Goal: Information Seeking & Learning: Learn about a topic

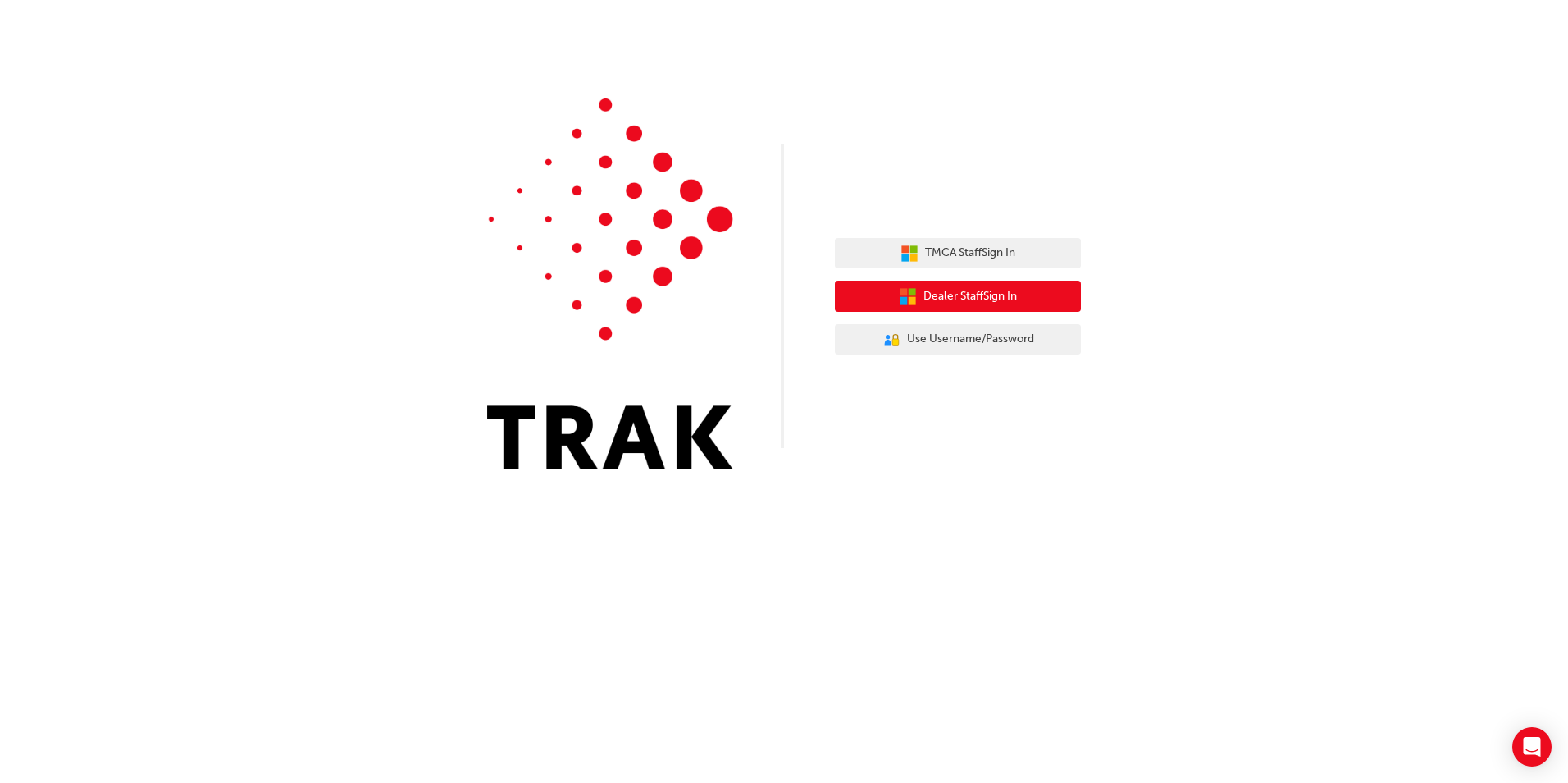
click at [970, 293] on span "Dealer Staff Sign In" at bounding box center [970, 297] width 93 height 19
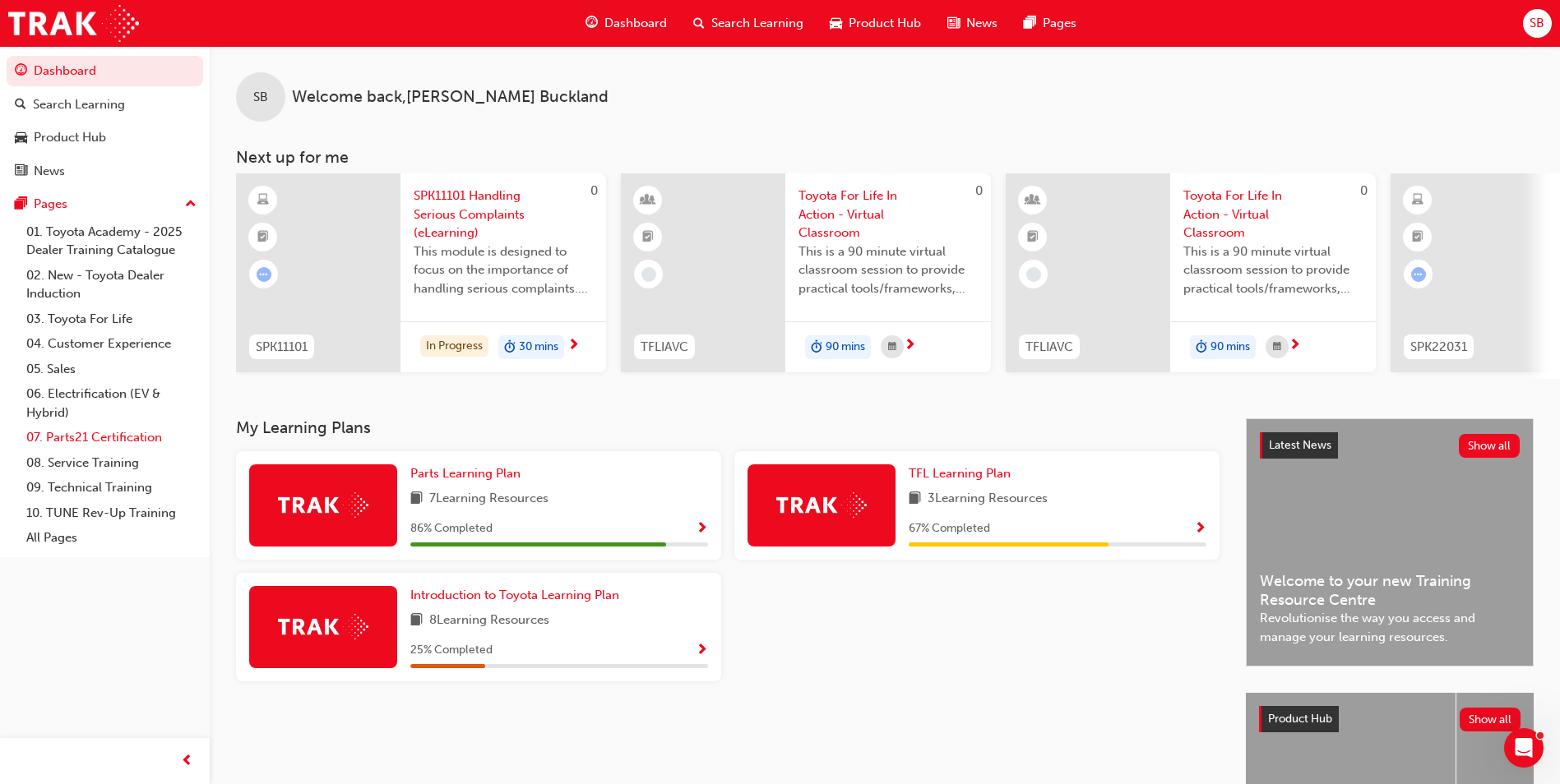
click at [123, 442] on link "07. Parts21 Certification" at bounding box center [112, 438] width 184 height 25
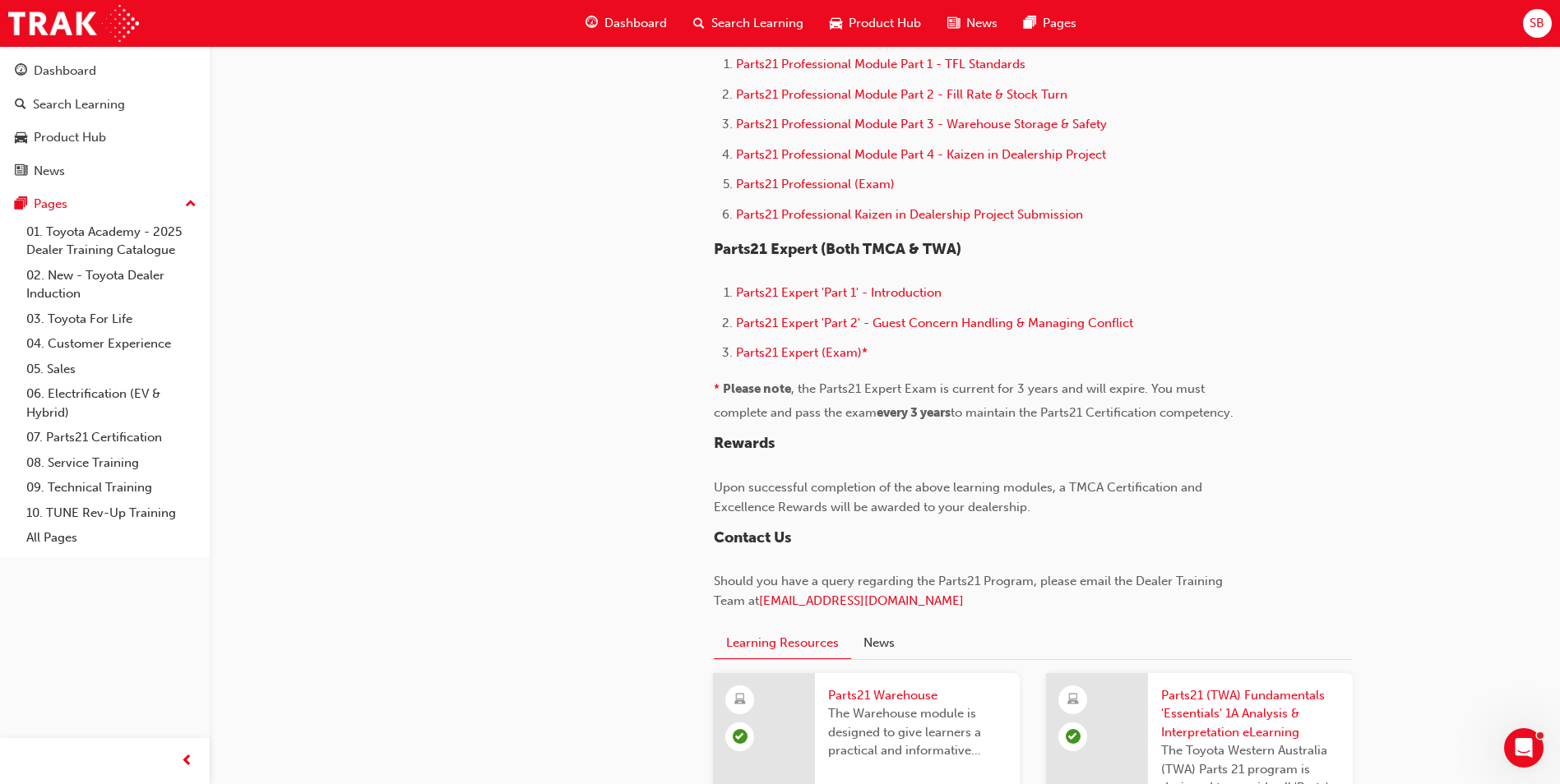
scroll to position [904, 0]
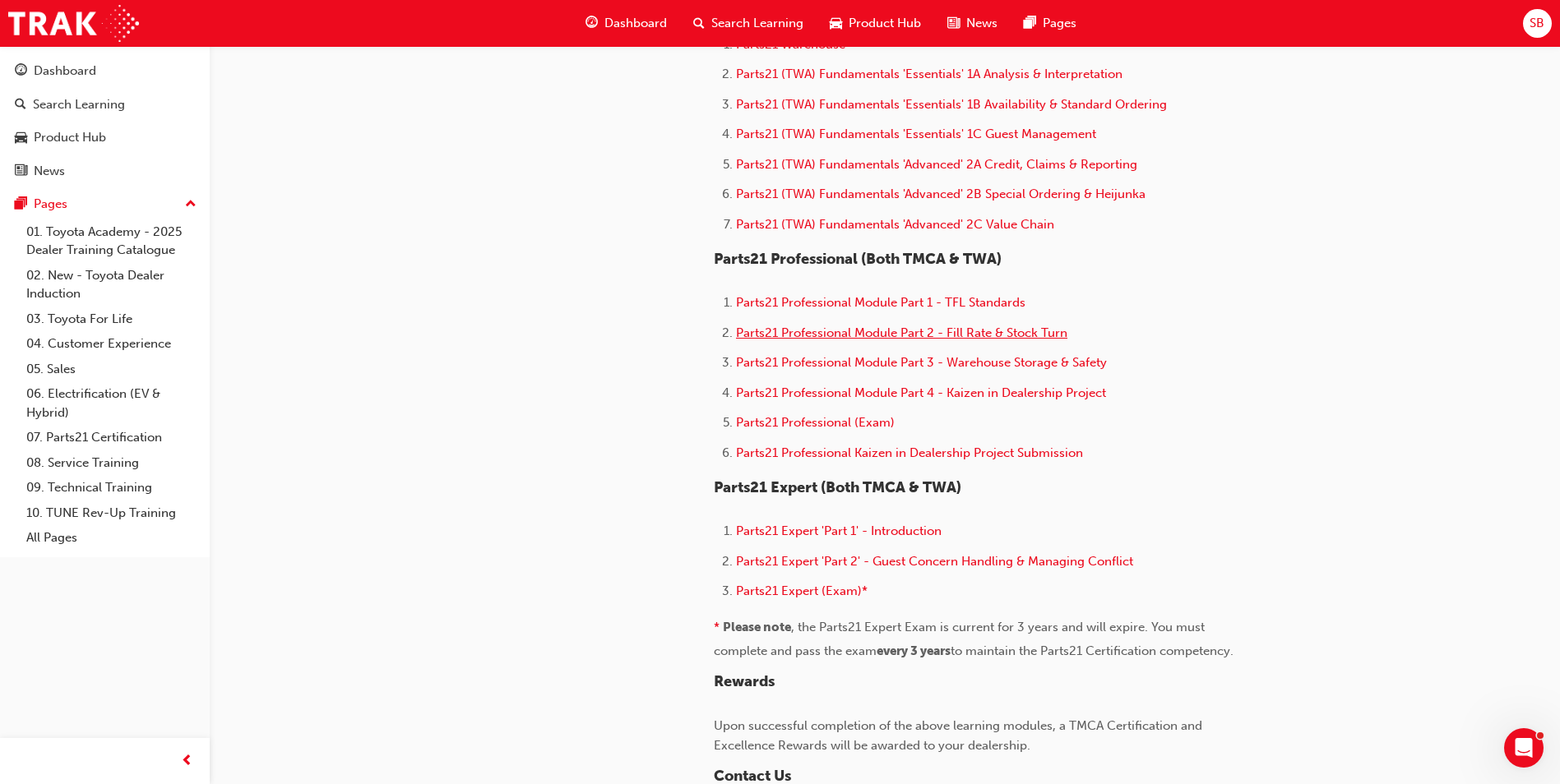
click at [803, 330] on span "Parts21 Professional Module Part 2 - Fill Rate & Stock Turn" at bounding box center [902, 332] width 331 height 14
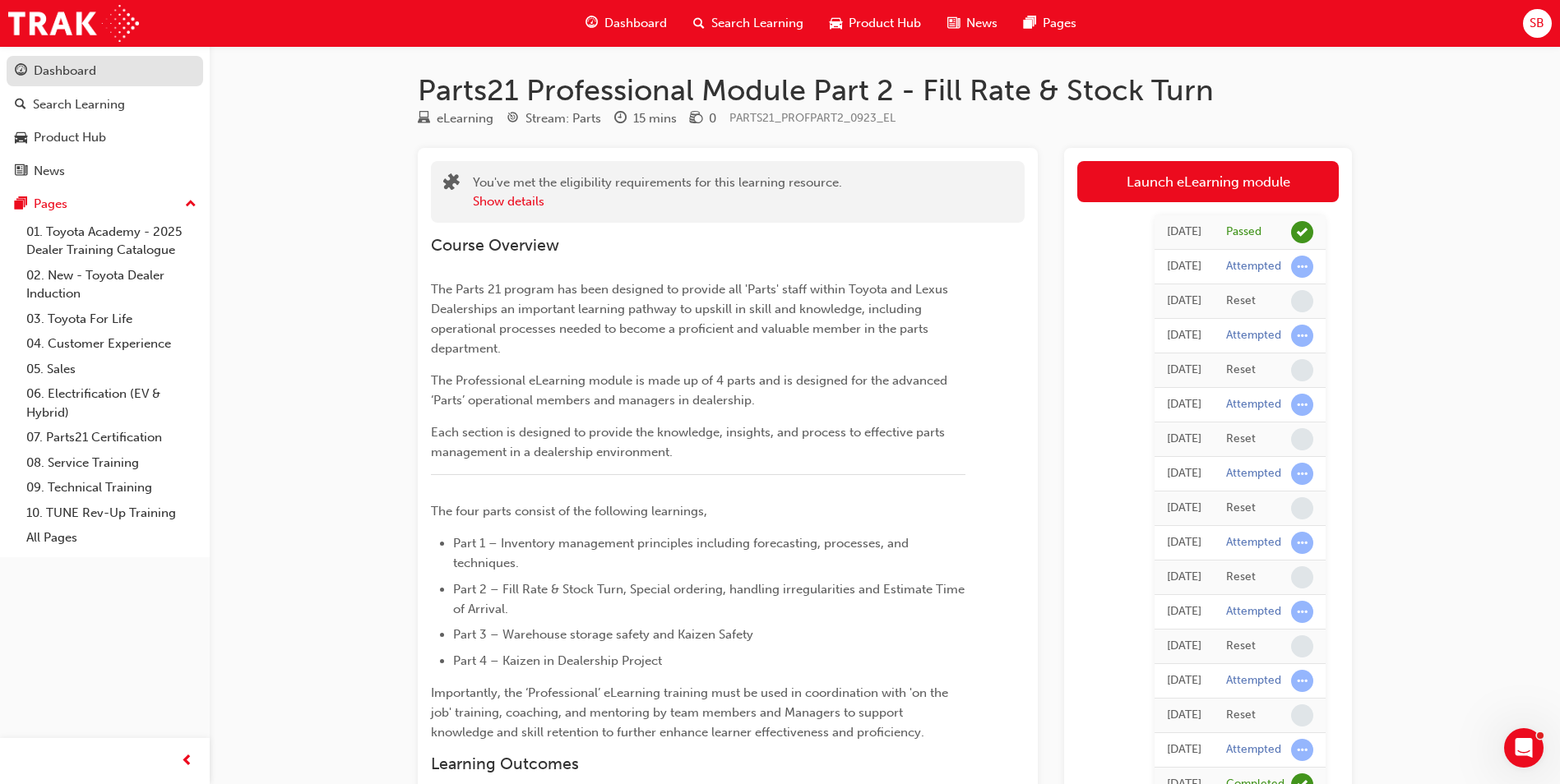
click at [56, 68] on div "Dashboard" at bounding box center [64, 71] width 63 height 19
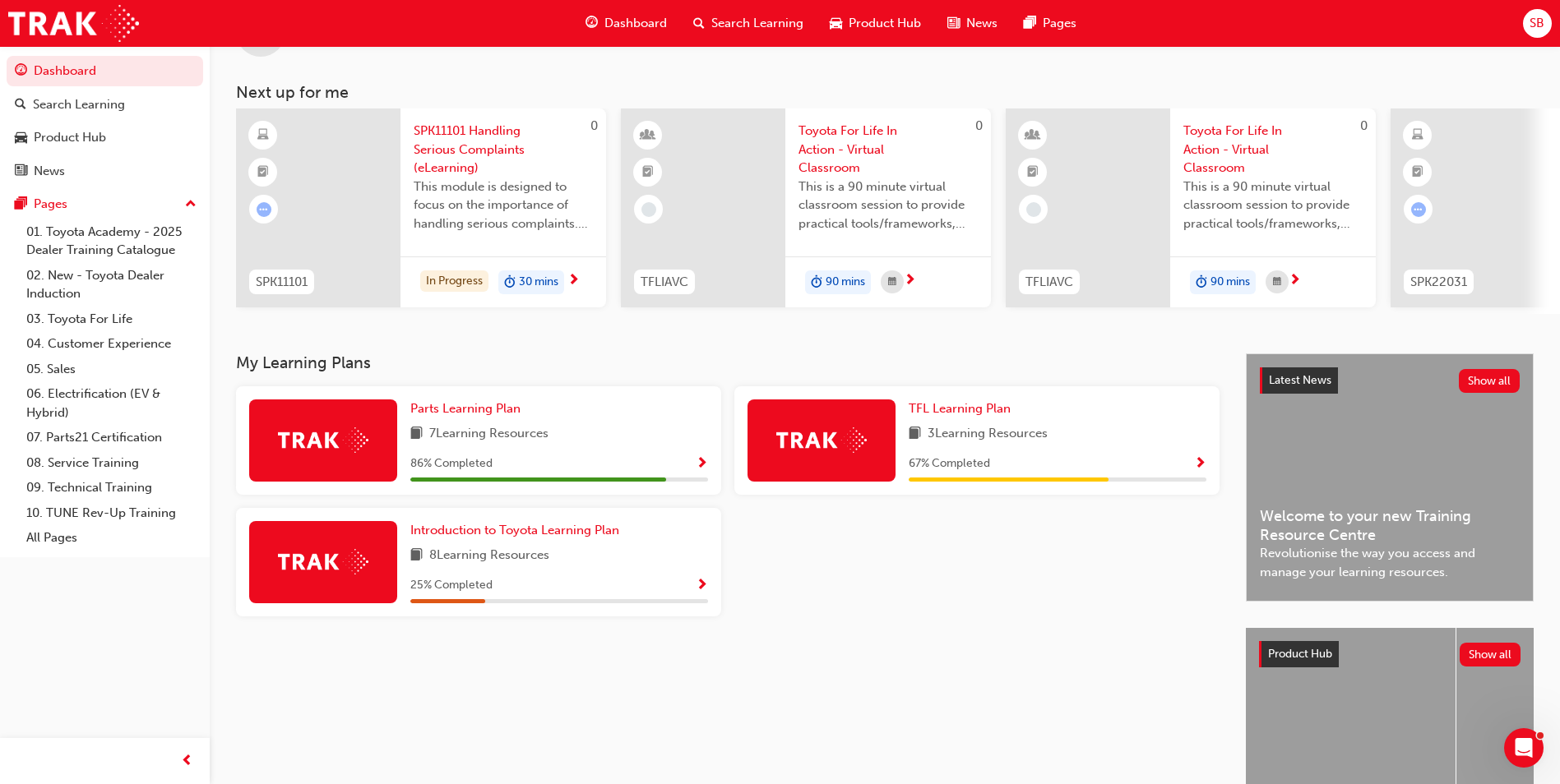
scroll to position [198, 0]
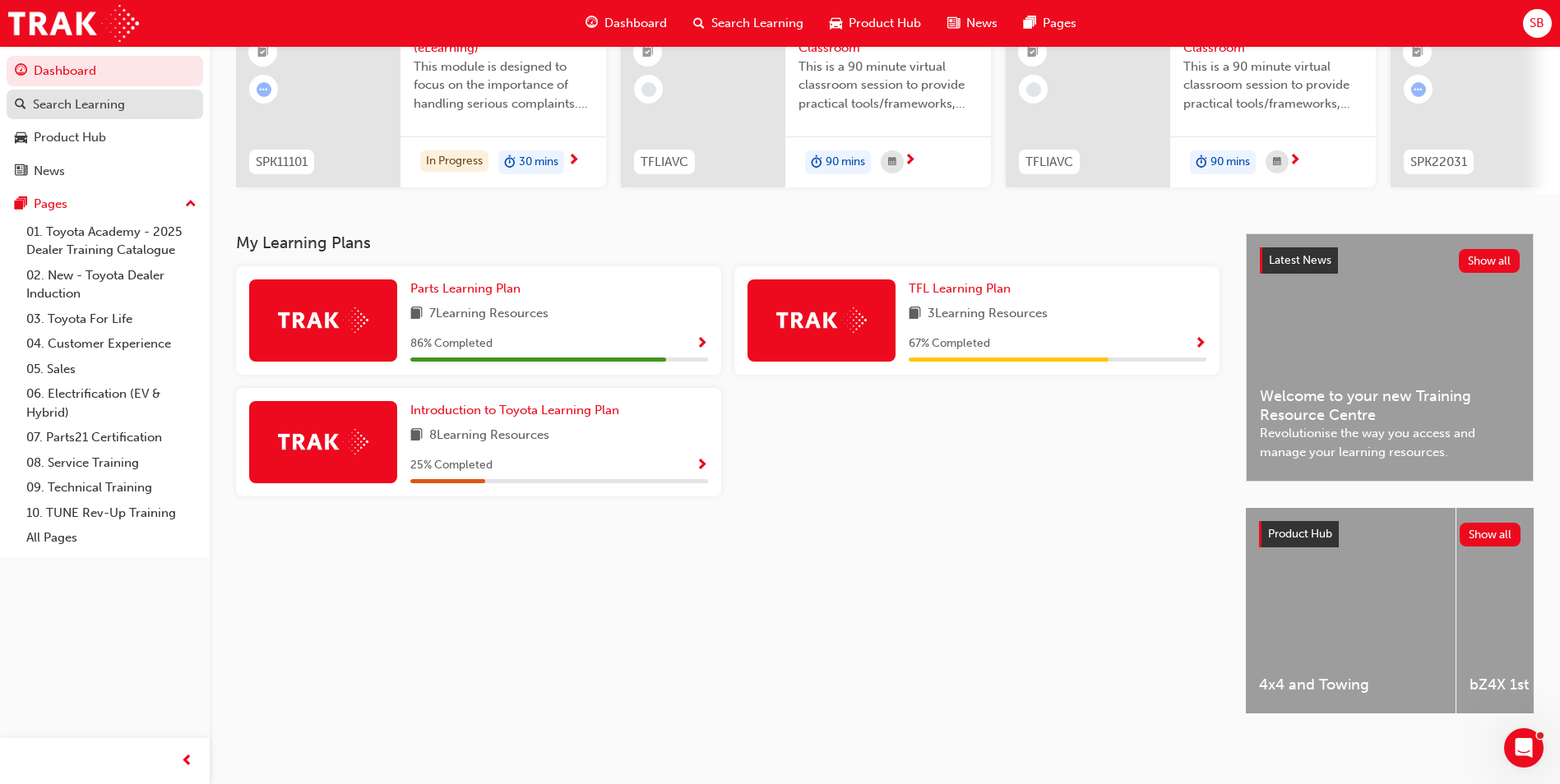
click at [90, 100] on div "Search Learning" at bounding box center [79, 105] width 92 height 19
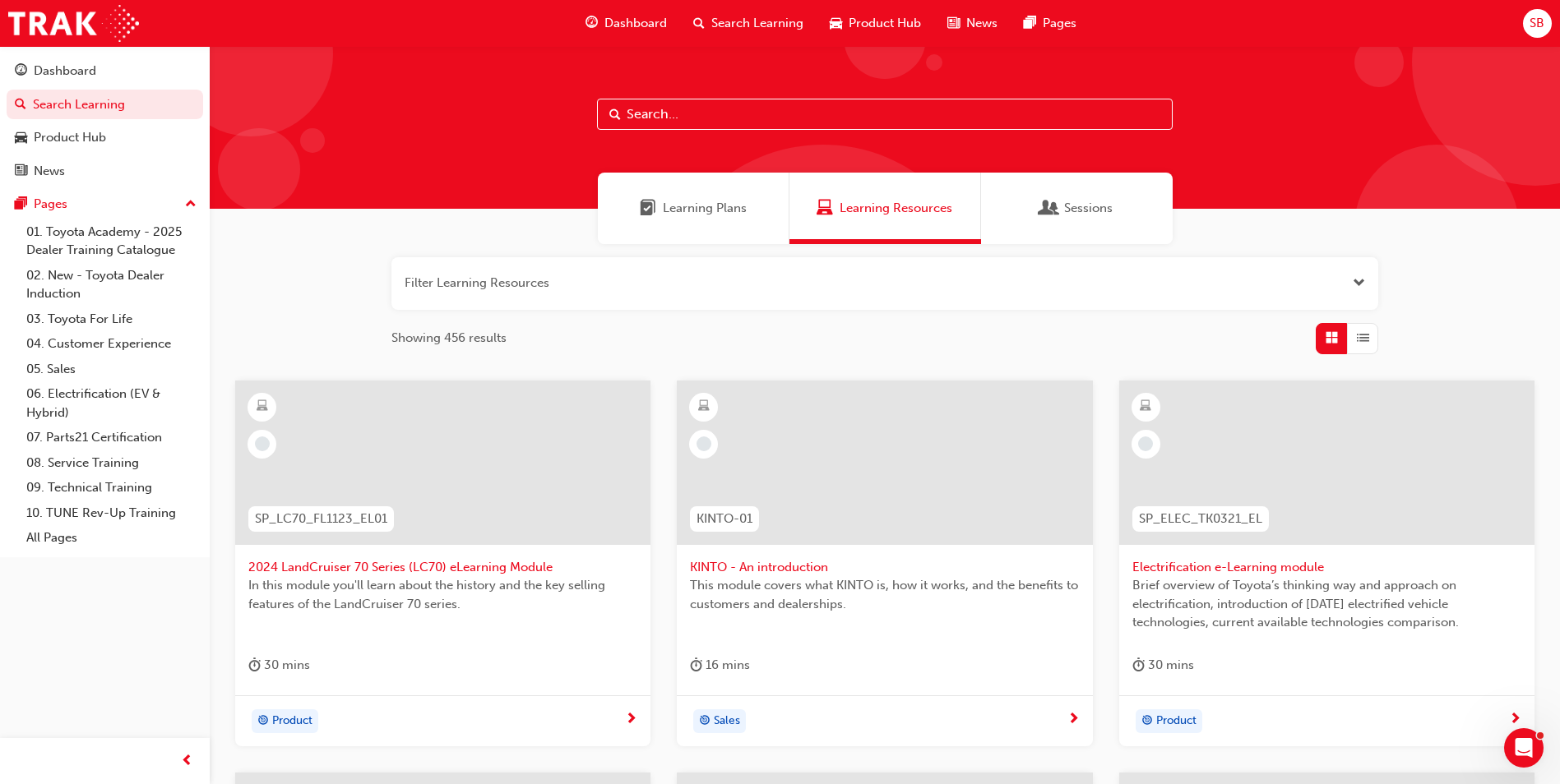
click at [1069, 212] on span "Sessions" at bounding box center [1087, 209] width 48 height 19
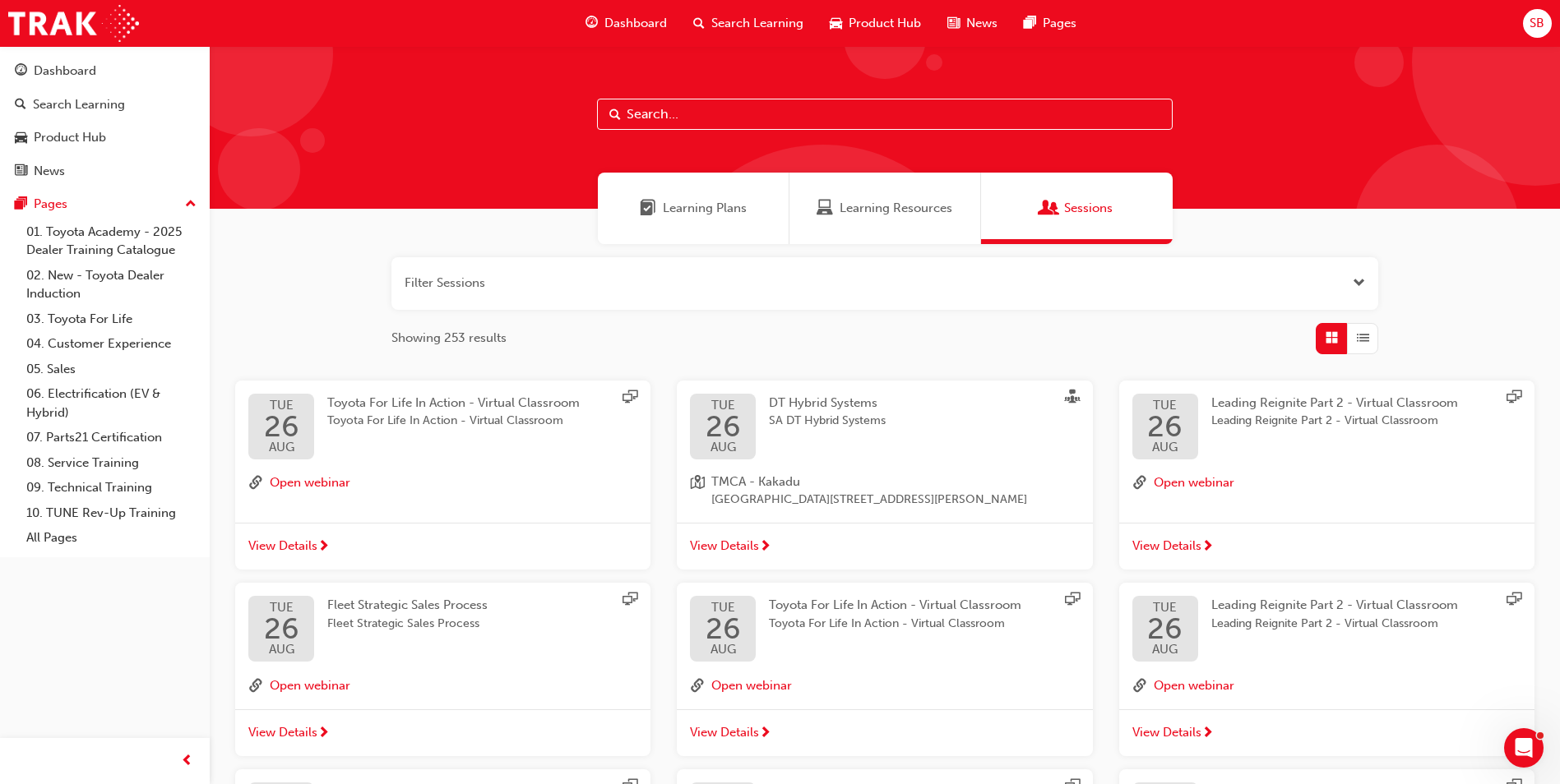
click at [714, 217] on span "Learning Plans" at bounding box center [704, 209] width 84 height 19
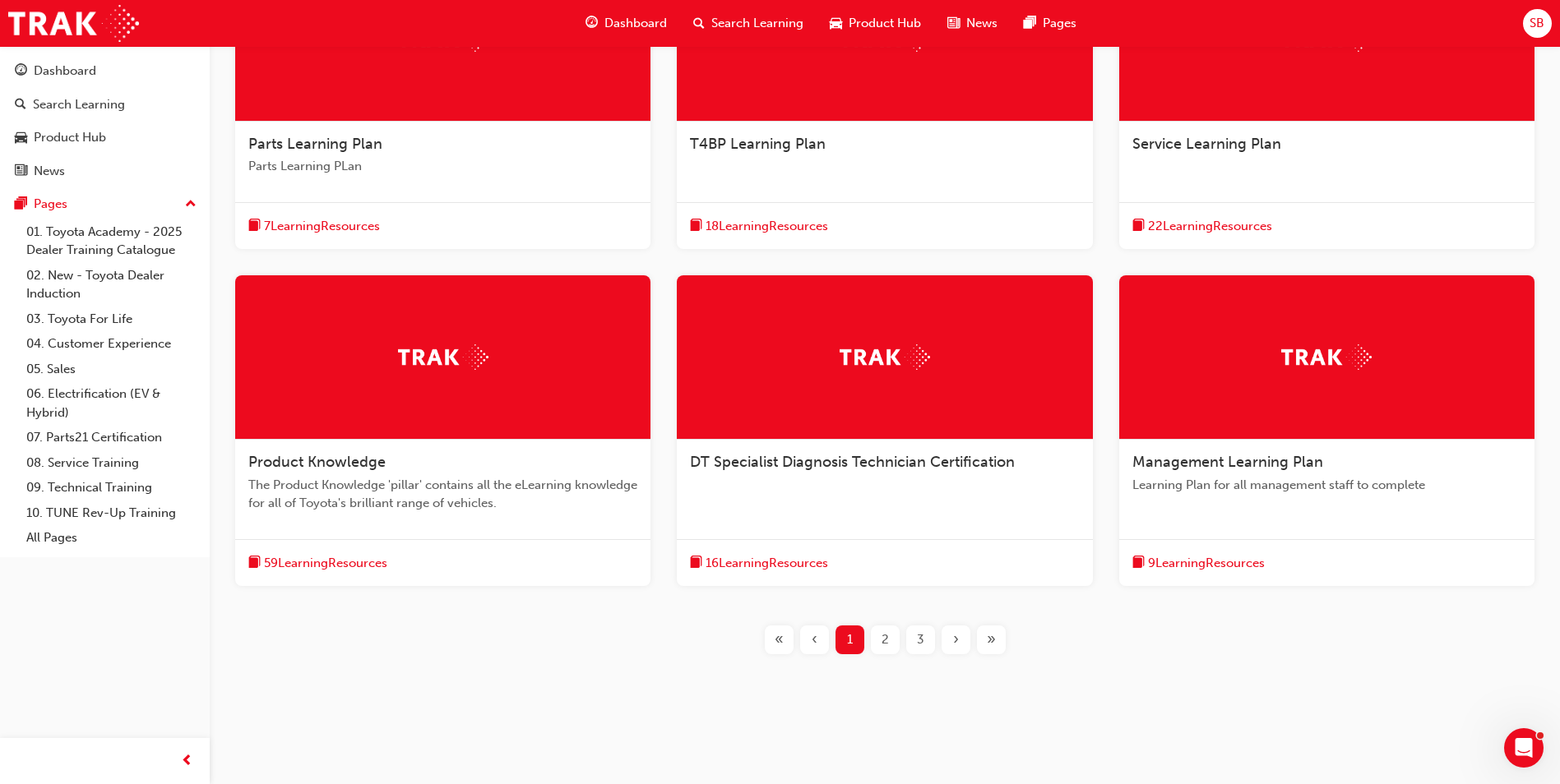
scroll to position [426, 0]
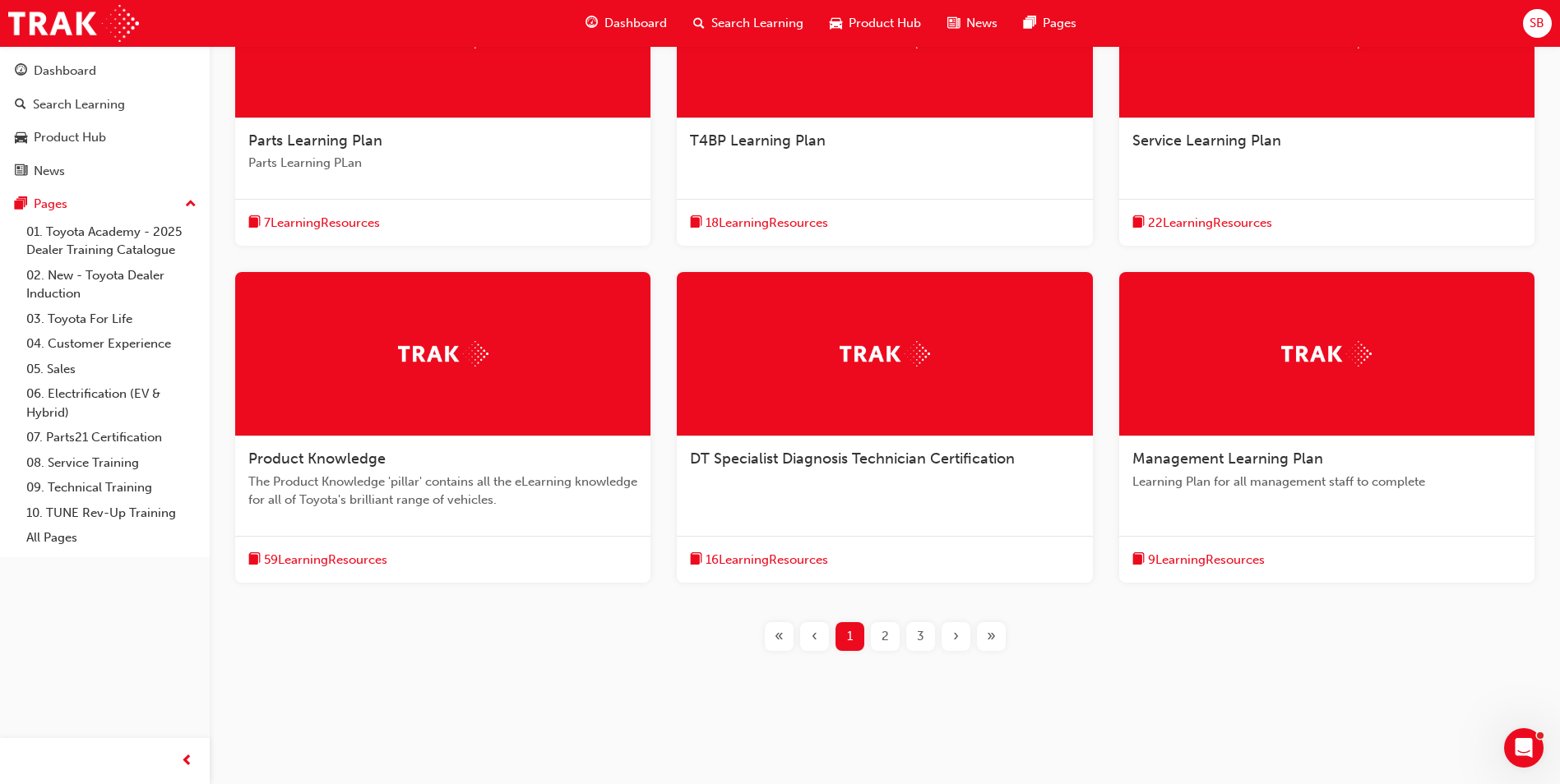
click at [919, 633] on span "3" at bounding box center [921, 637] width 8 height 19
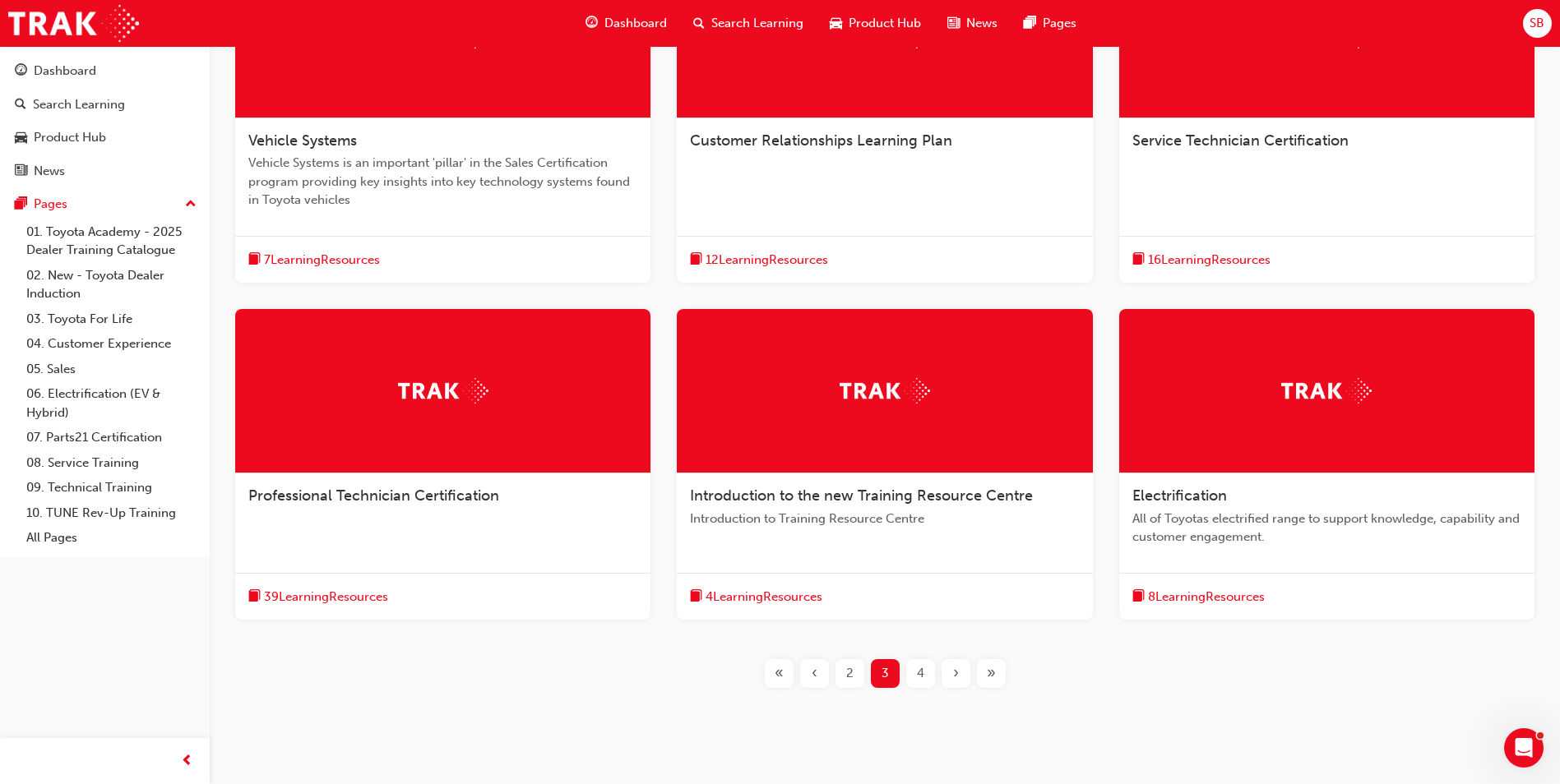
click at [917, 674] on span "4" at bounding box center [921, 673] width 8 height 19
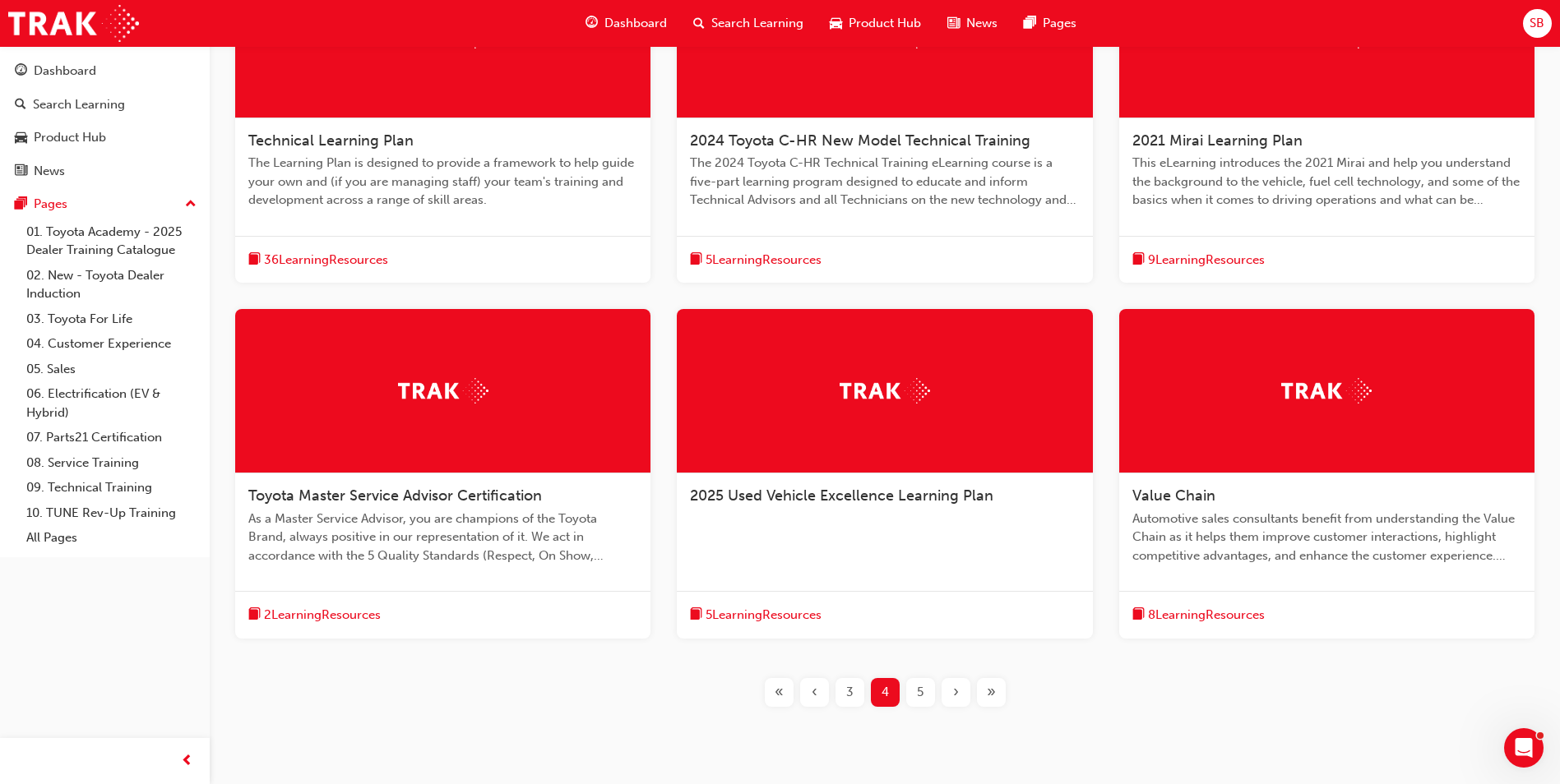
click at [924, 696] on div "5" at bounding box center [920, 693] width 29 height 29
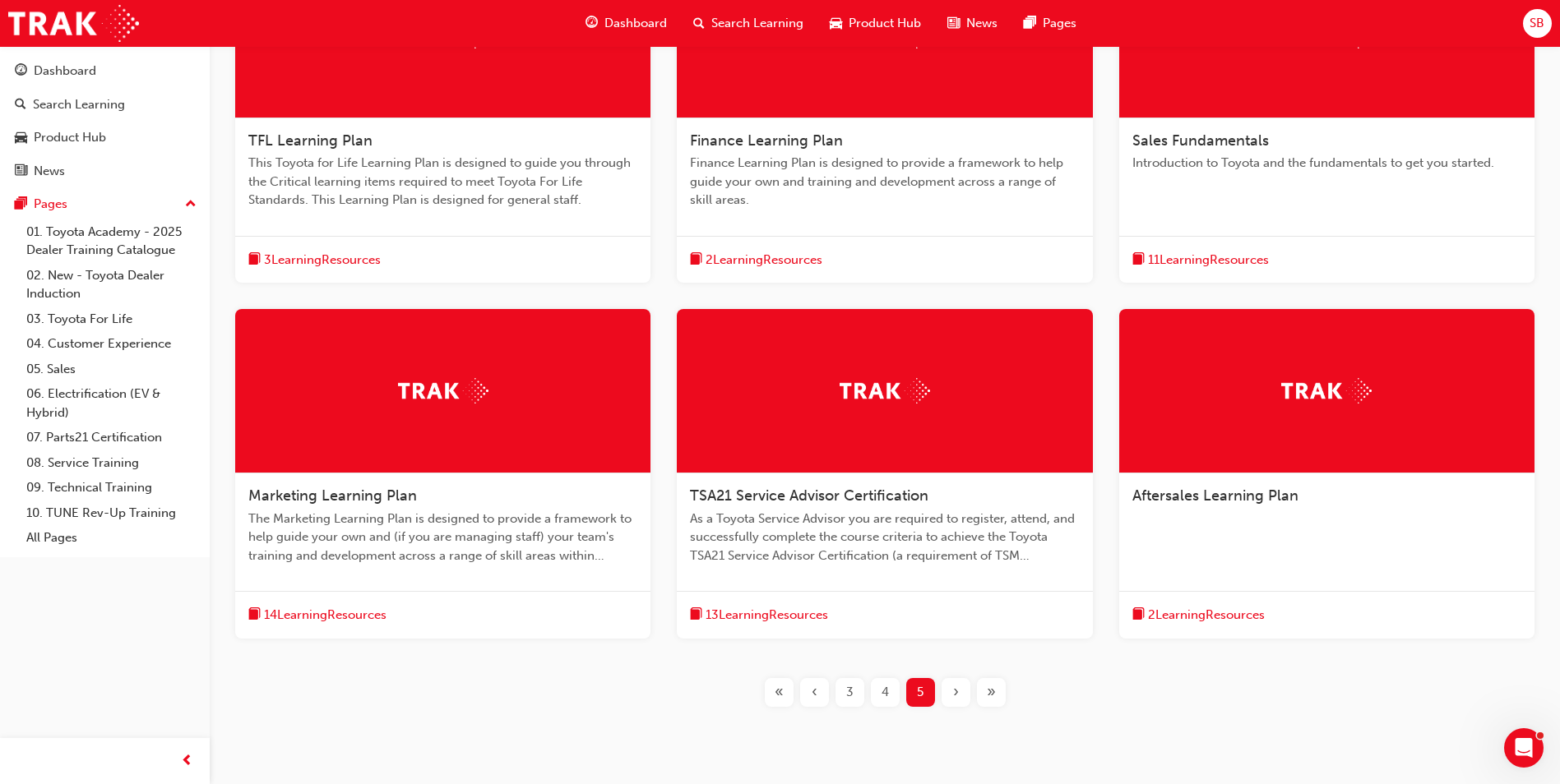
click at [777, 695] on span "«" at bounding box center [779, 693] width 9 height 19
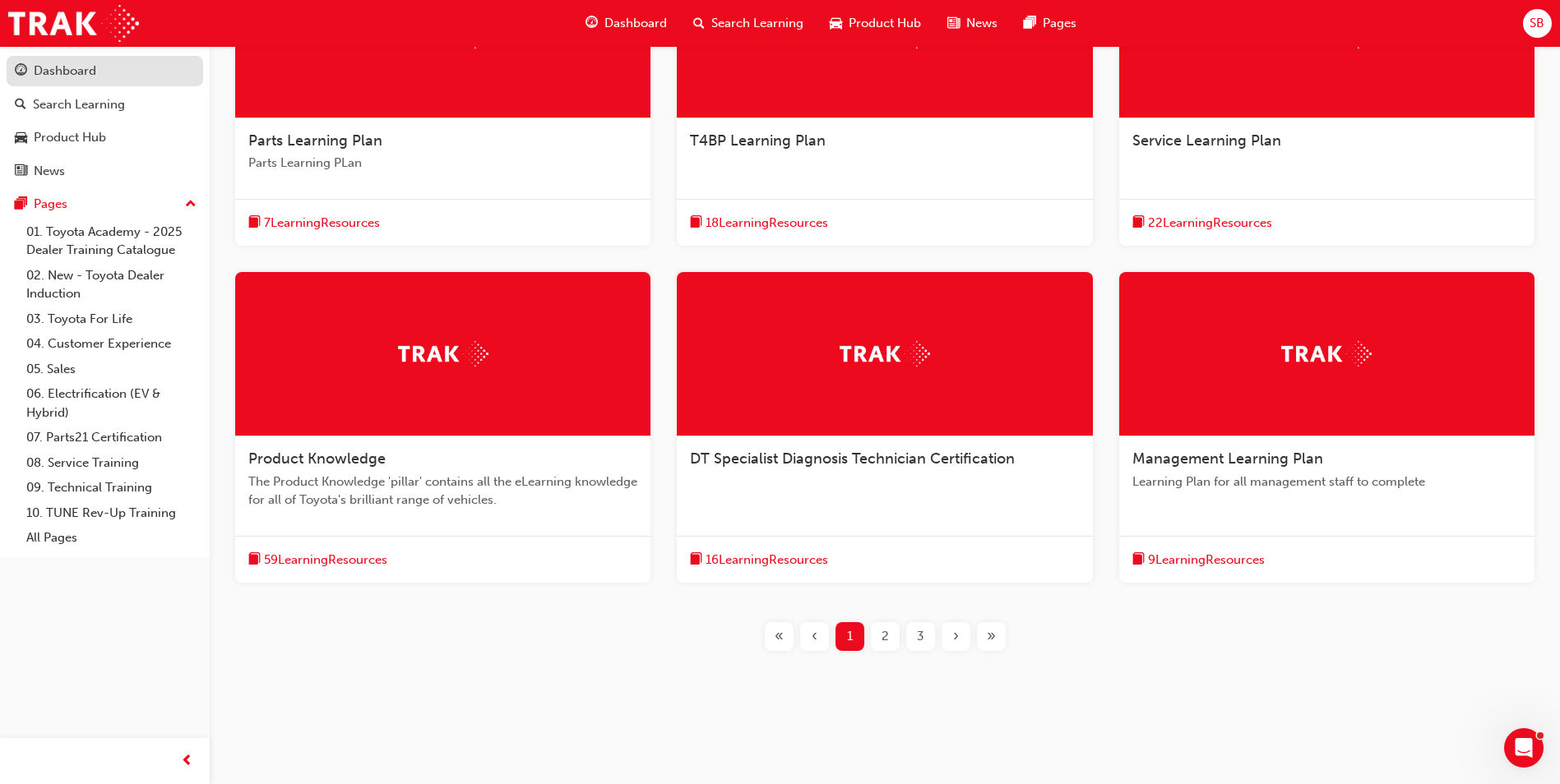
click at [53, 69] on div "Dashboard" at bounding box center [64, 71] width 63 height 19
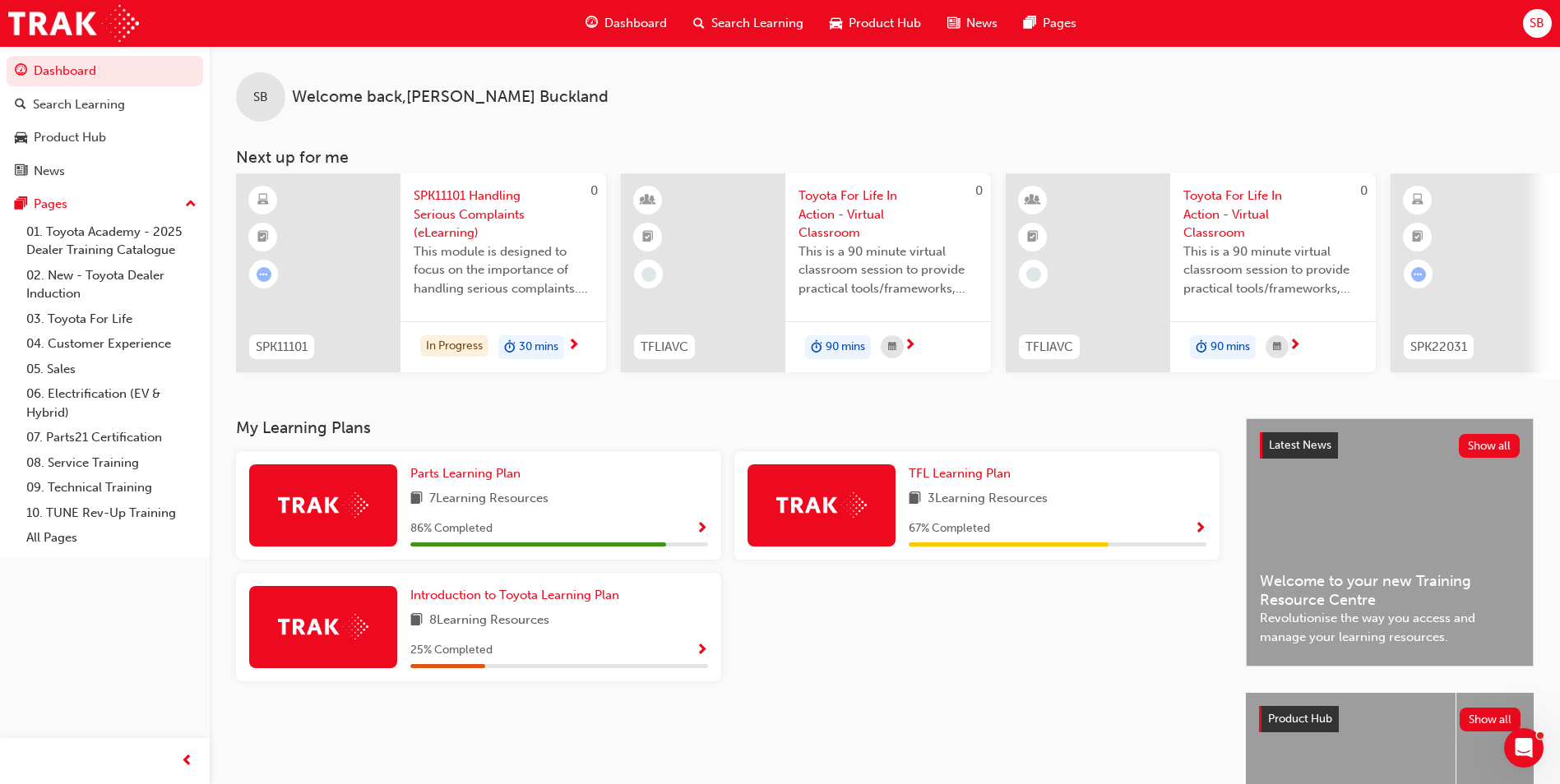
click at [308, 511] on img at bounding box center [323, 505] width 90 height 25
click at [463, 481] on span "Parts Learning Plan" at bounding box center [465, 472] width 110 height 14
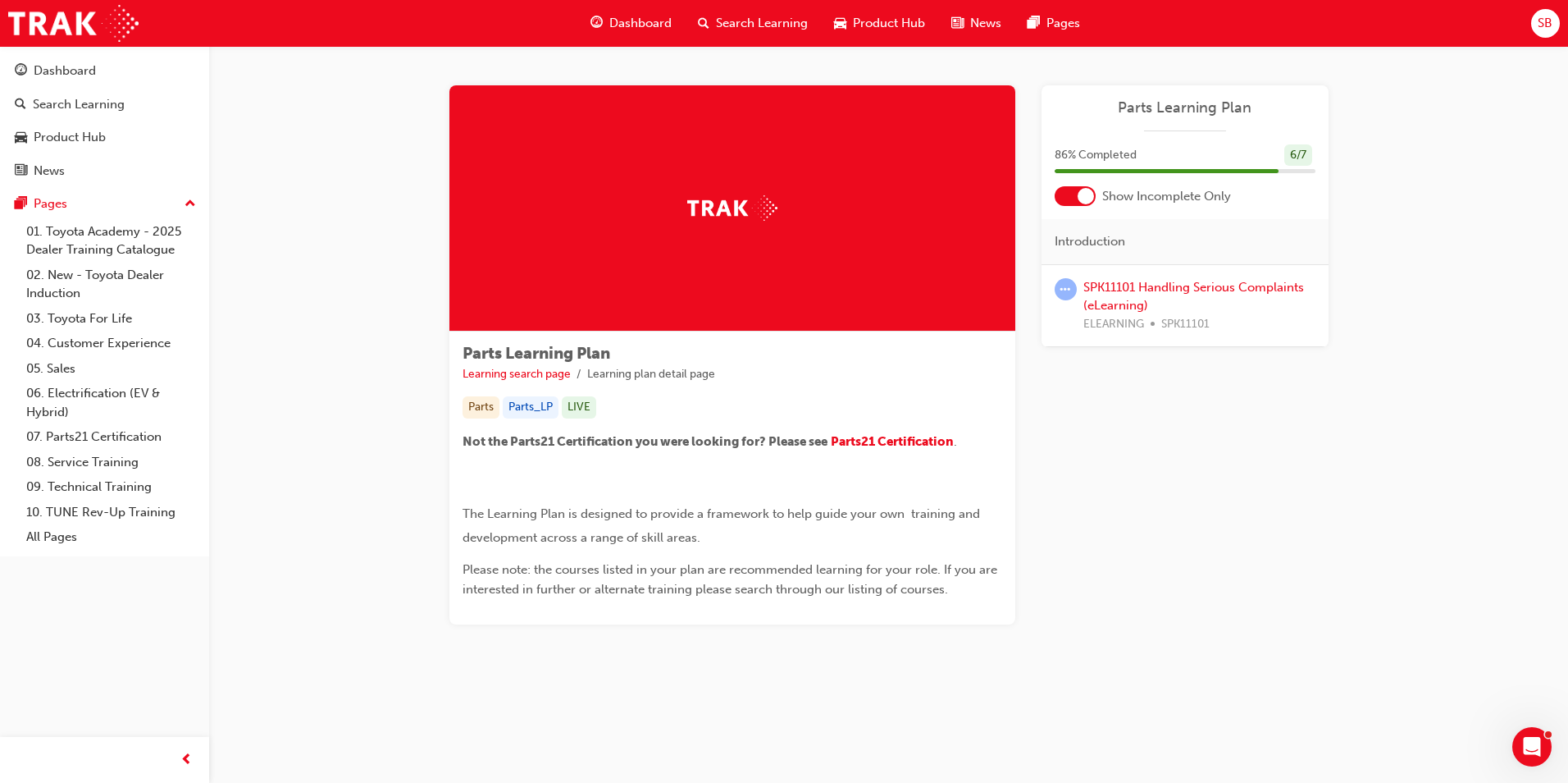
click at [1059, 197] on div at bounding box center [1075, 196] width 41 height 20
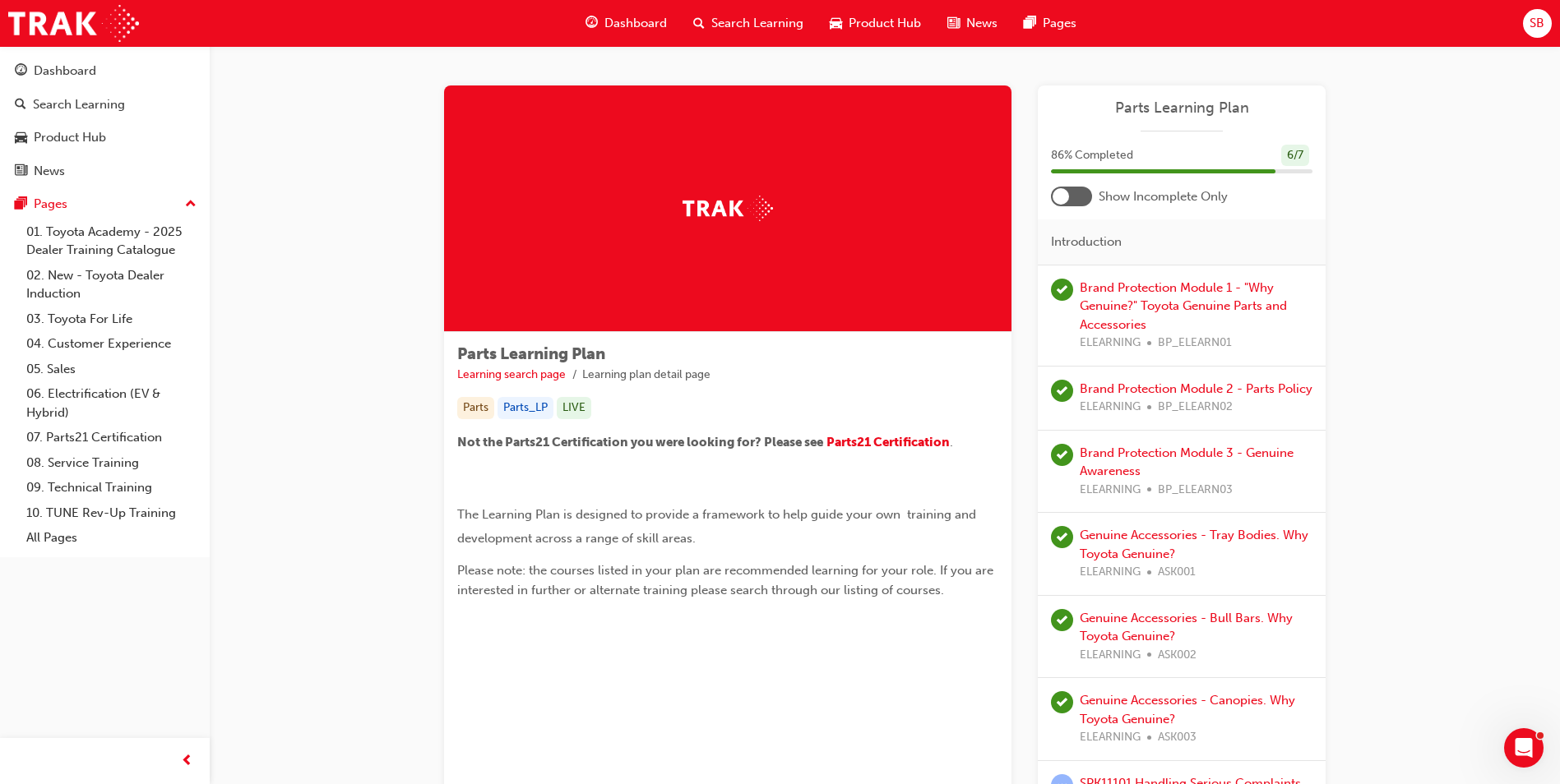
click at [1086, 199] on div at bounding box center [1071, 196] width 41 height 20
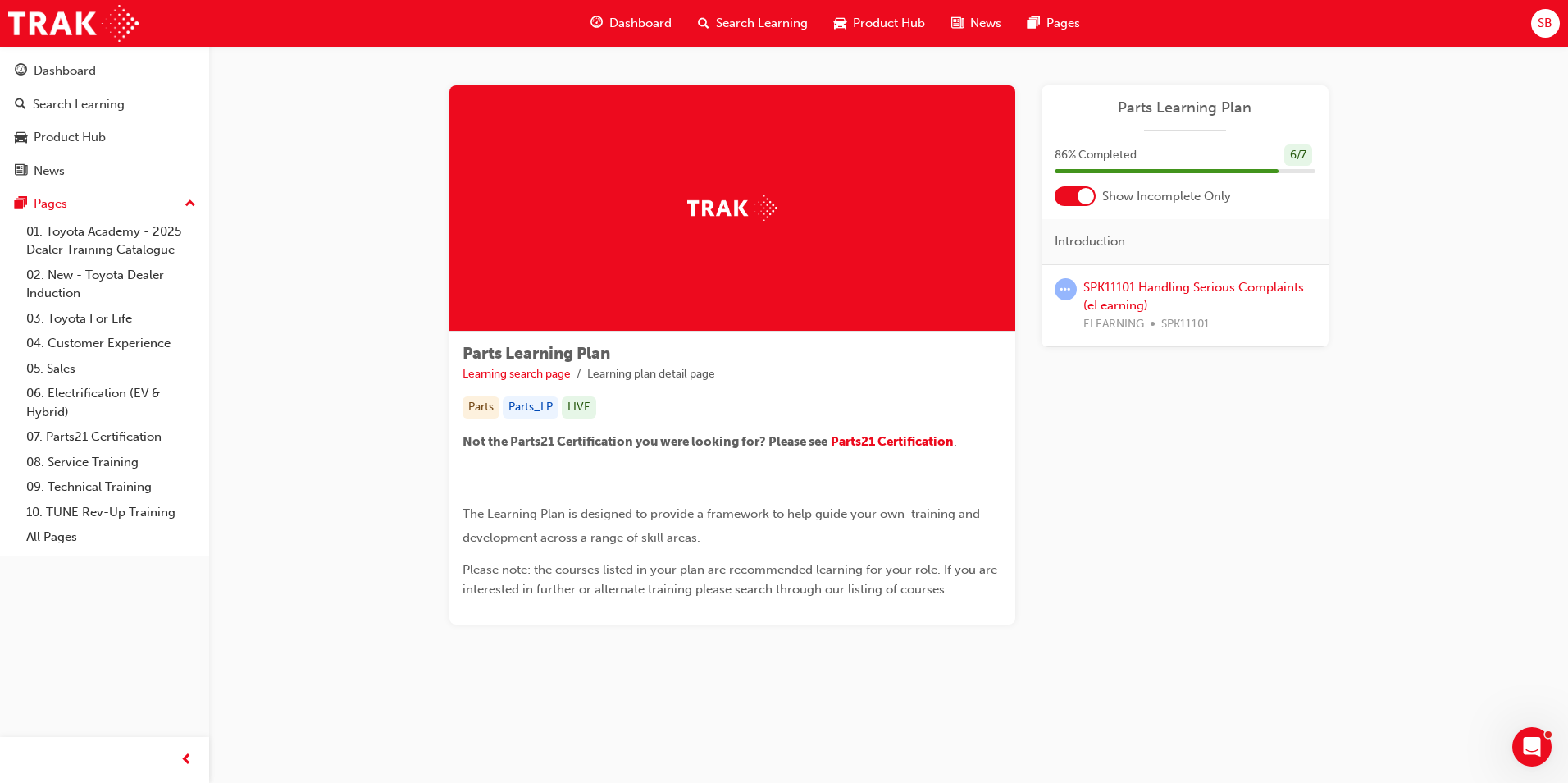
click at [1063, 197] on div at bounding box center [1075, 196] width 41 height 20
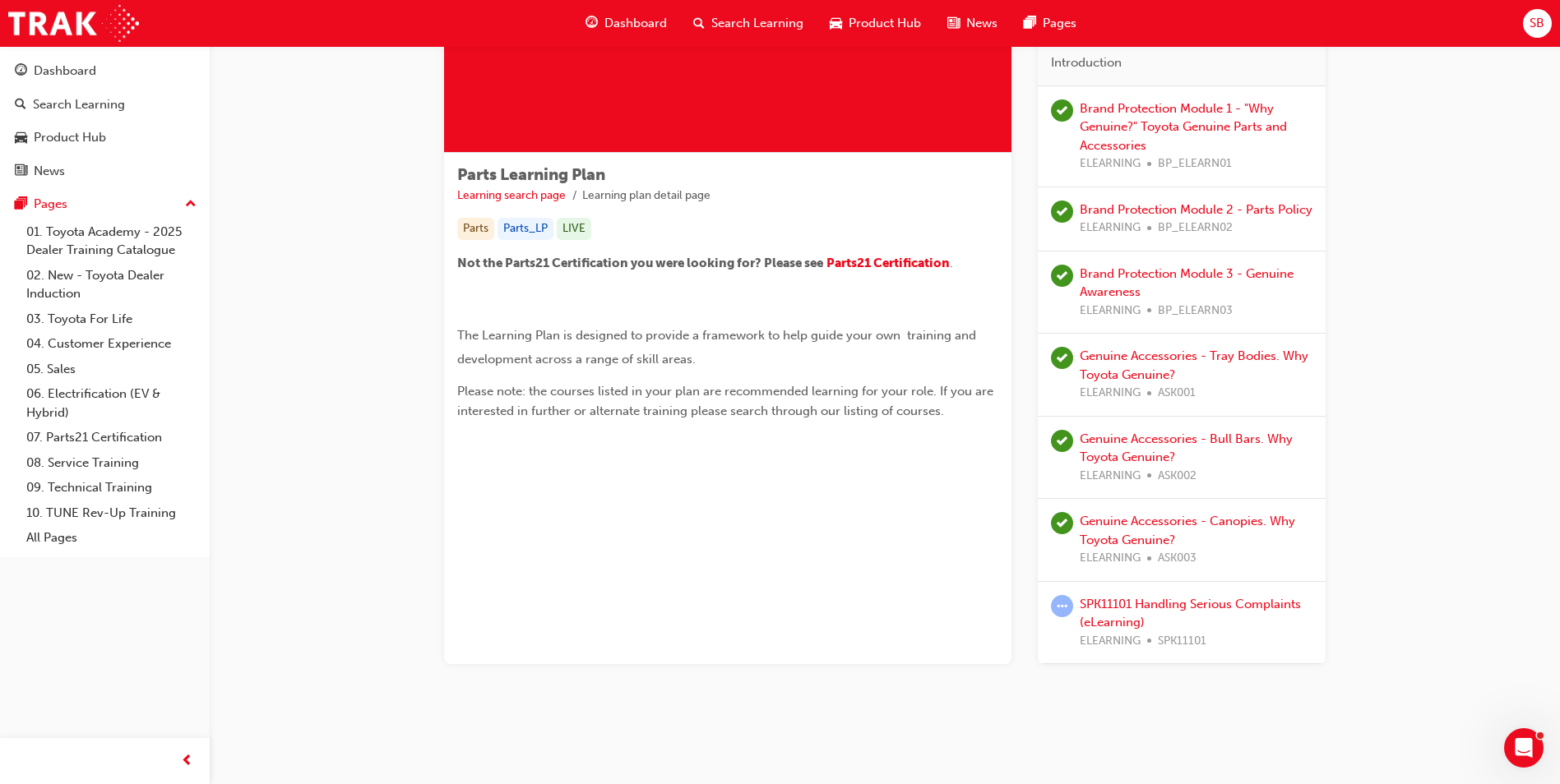
scroll to position [97, 0]
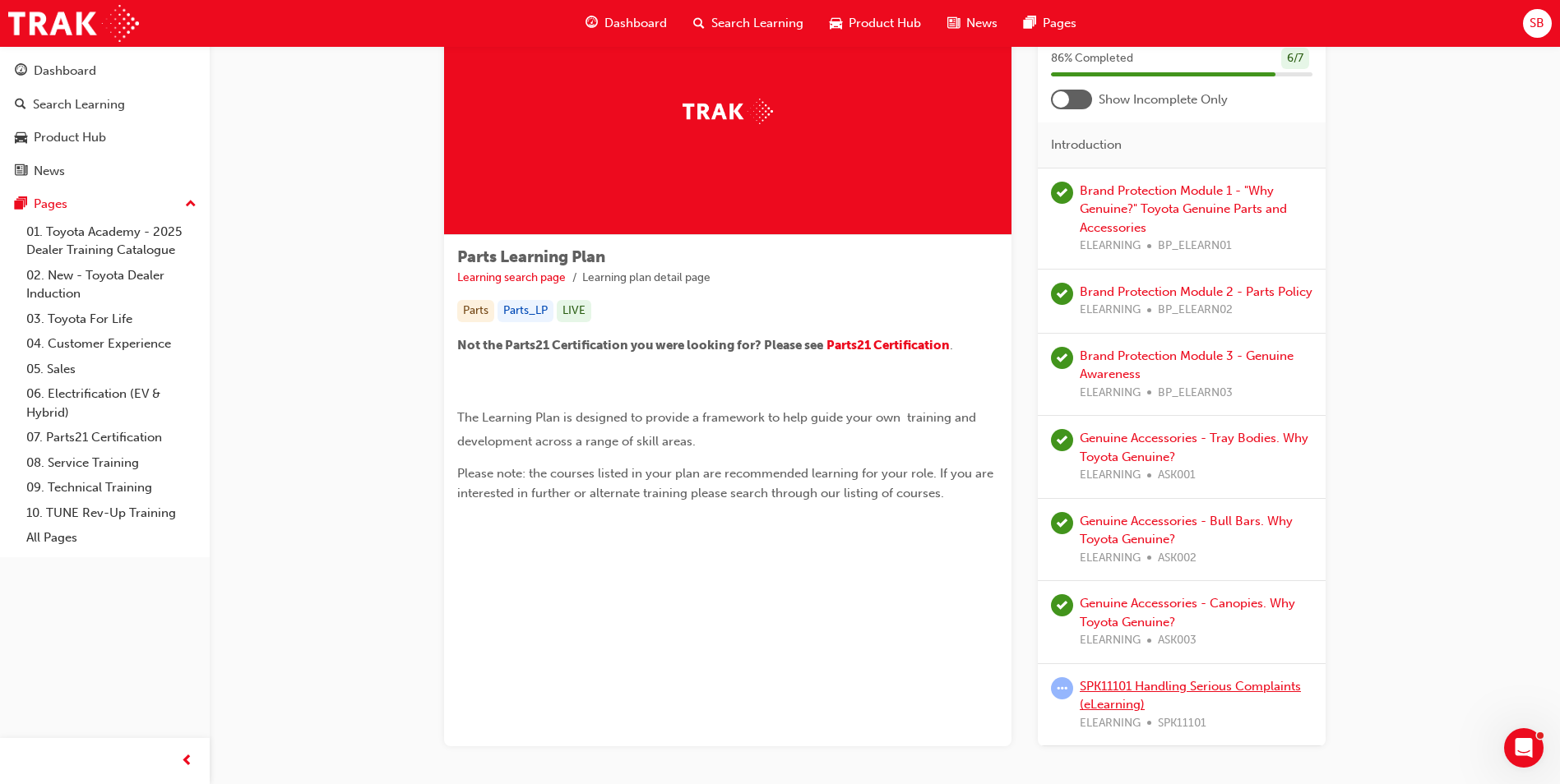
click at [1097, 693] on link "SPK11101 Handling Serious Complaints (eLearning)" at bounding box center [1190, 695] width 221 height 34
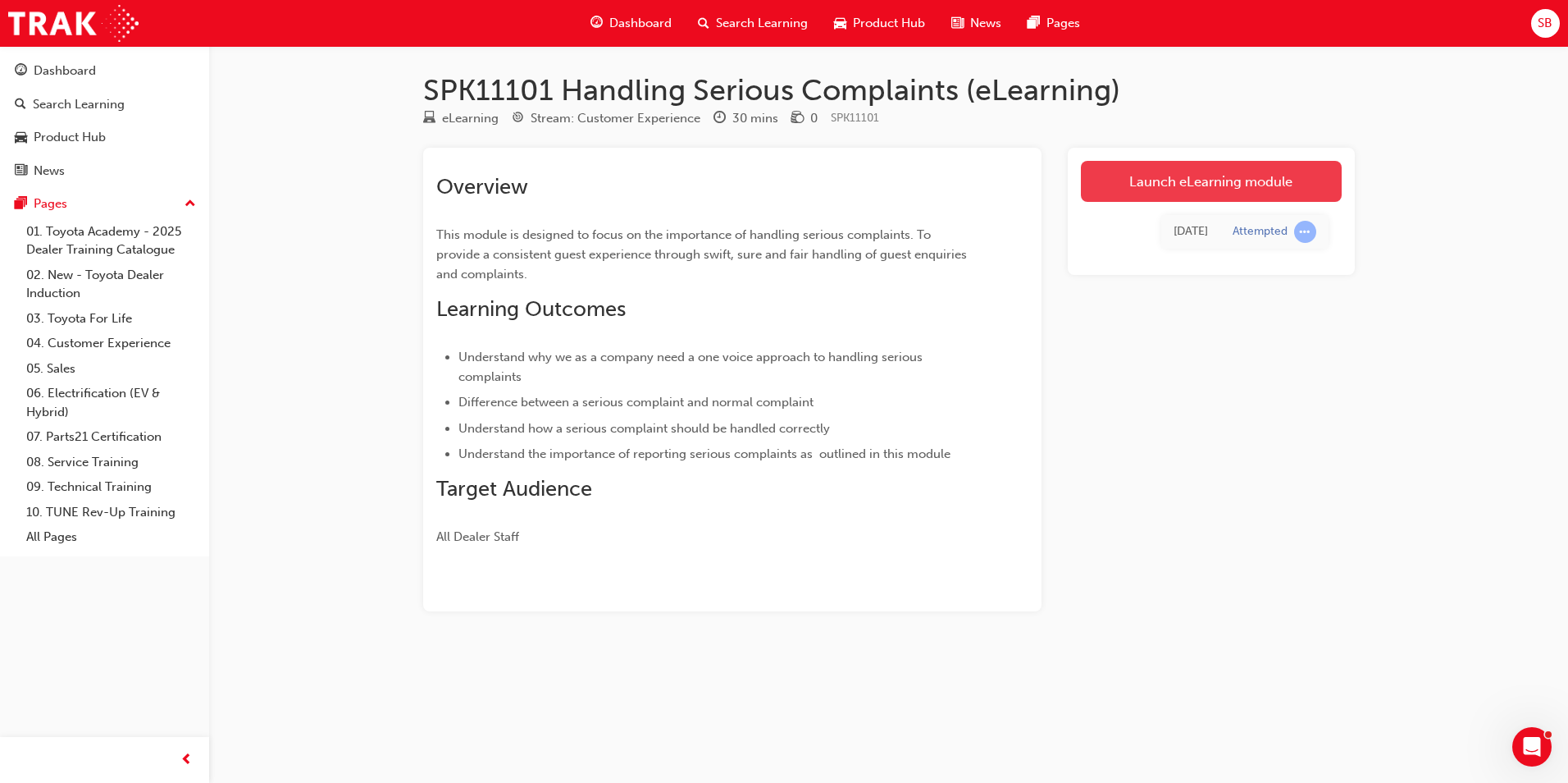
click at [1201, 178] on link "Launch eLearning module" at bounding box center [1212, 181] width 261 height 41
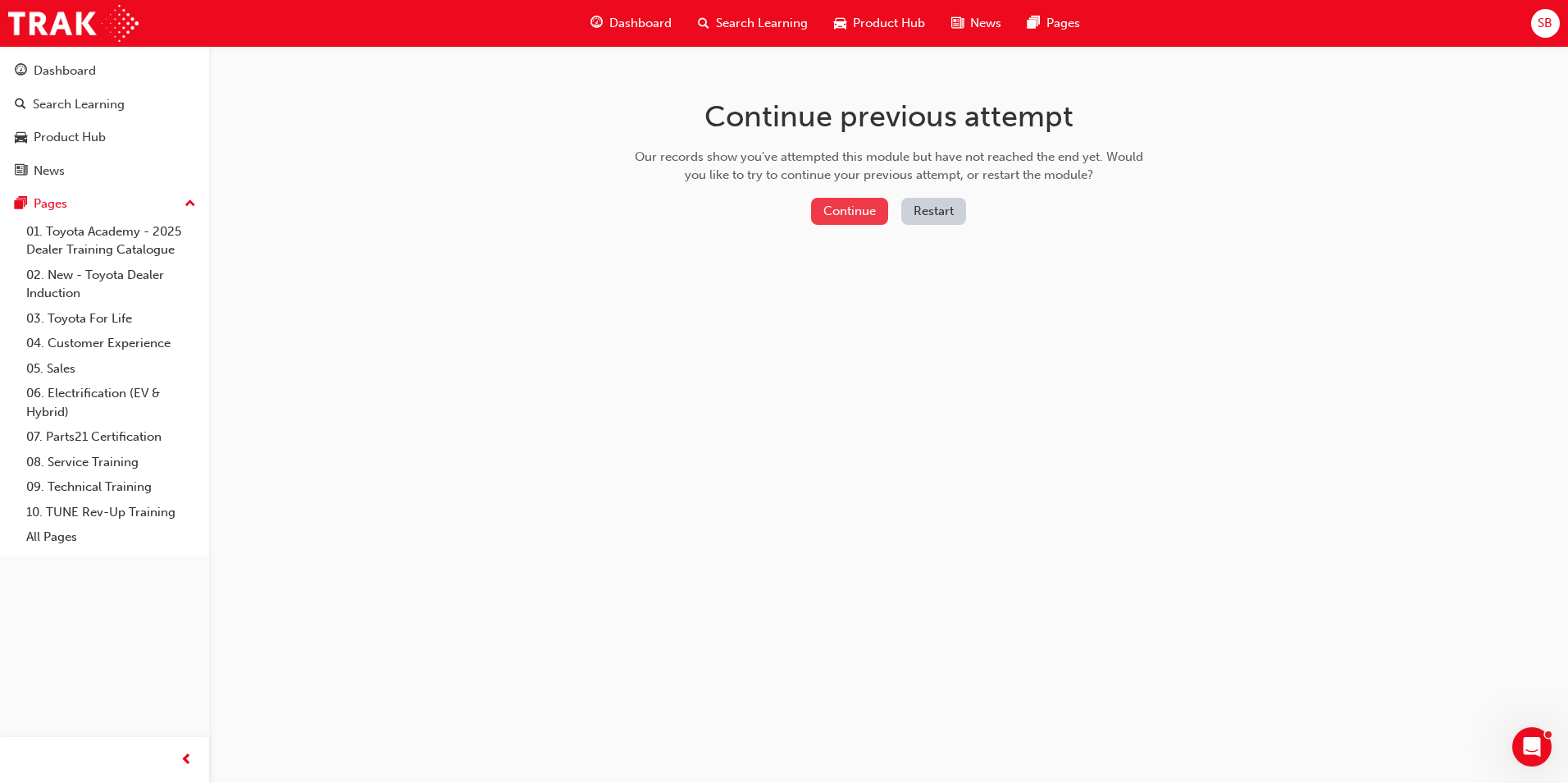
click at [851, 205] on button "Continue" at bounding box center [850, 211] width 77 height 27
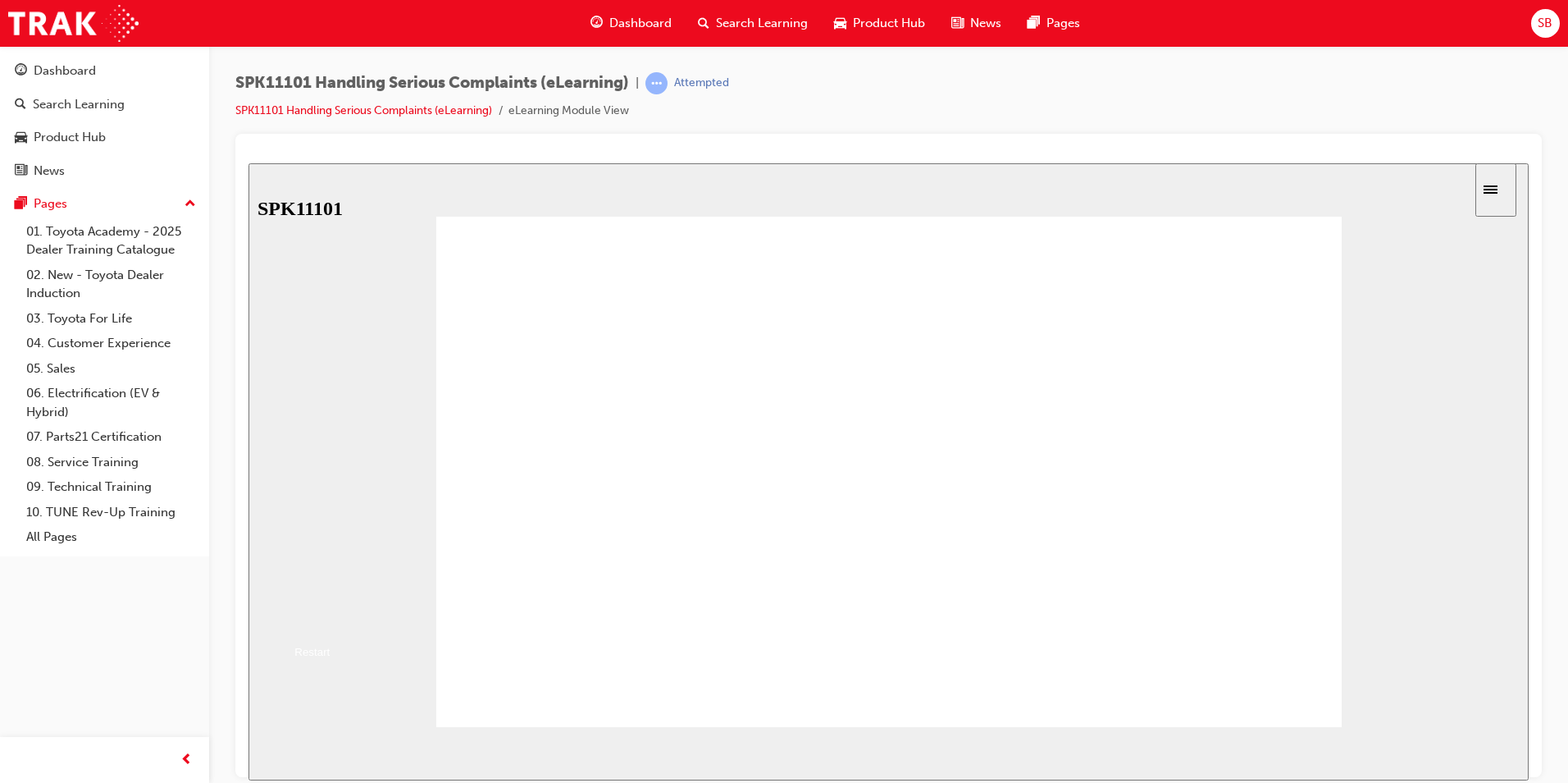
click at [302, 609] on button "Resume" at bounding box center [276, 618] width 54 height 17
click at [1498, 191] on icon "Sidebar Toggle" at bounding box center [1490, 188] width 14 height 9
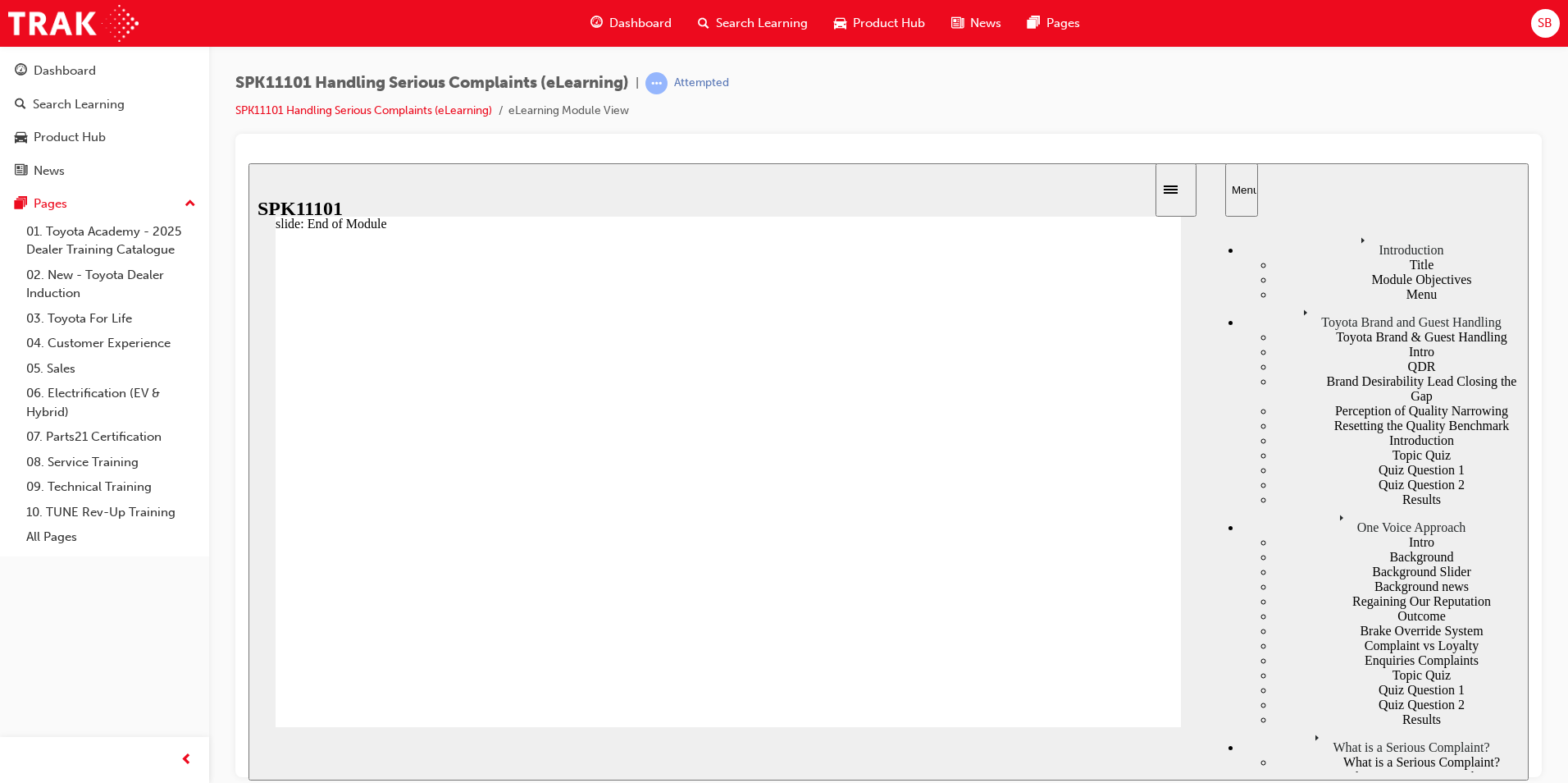
click at [1261, 236] on div "Introduction" at bounding box center [1385, 242] width 287 height 28
click at [1277, 302] on div "Toyota Brand and Guest Handling" at bounding box center [1385, 315] width 287 height 28
click at [1257, 506] on div "One Voice Approach" at bounding box center [1385, 520] width 287 height 28
click at [1283, 754] on div "What is a Serious Complaint?" at bounding box center [1402, 761] width 254 height 14
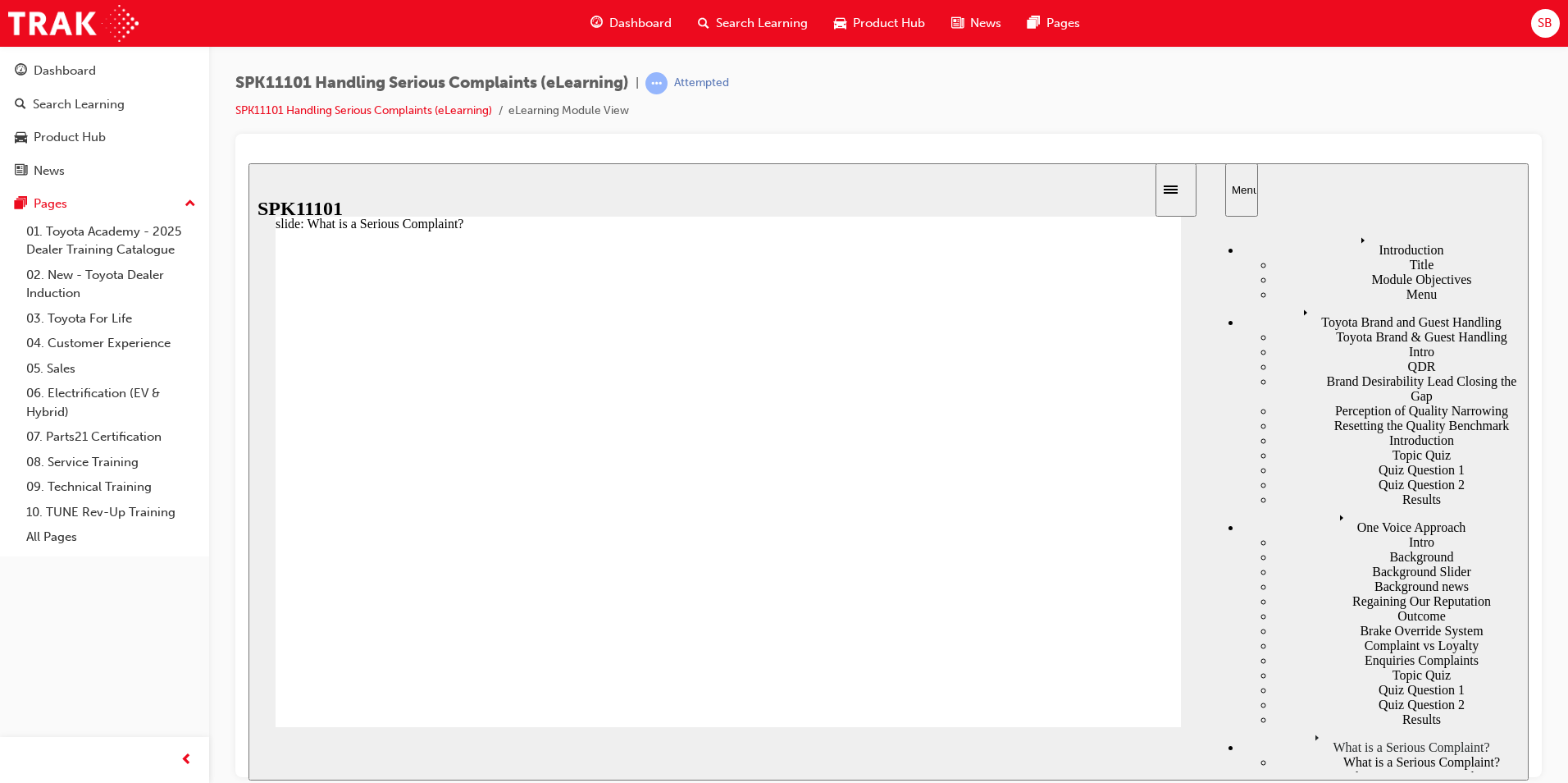
click at [1287, 506] on div "One Voice Approach" at bounding box center [1385, 520] width 287 height 28
click at [1275, 534] on div "Intro" at bounding box center [1402, 541] width 254 height 14
click at [1311, 564] on div "Background Slider" at bounding box center [1402, 571] width 254 height 14
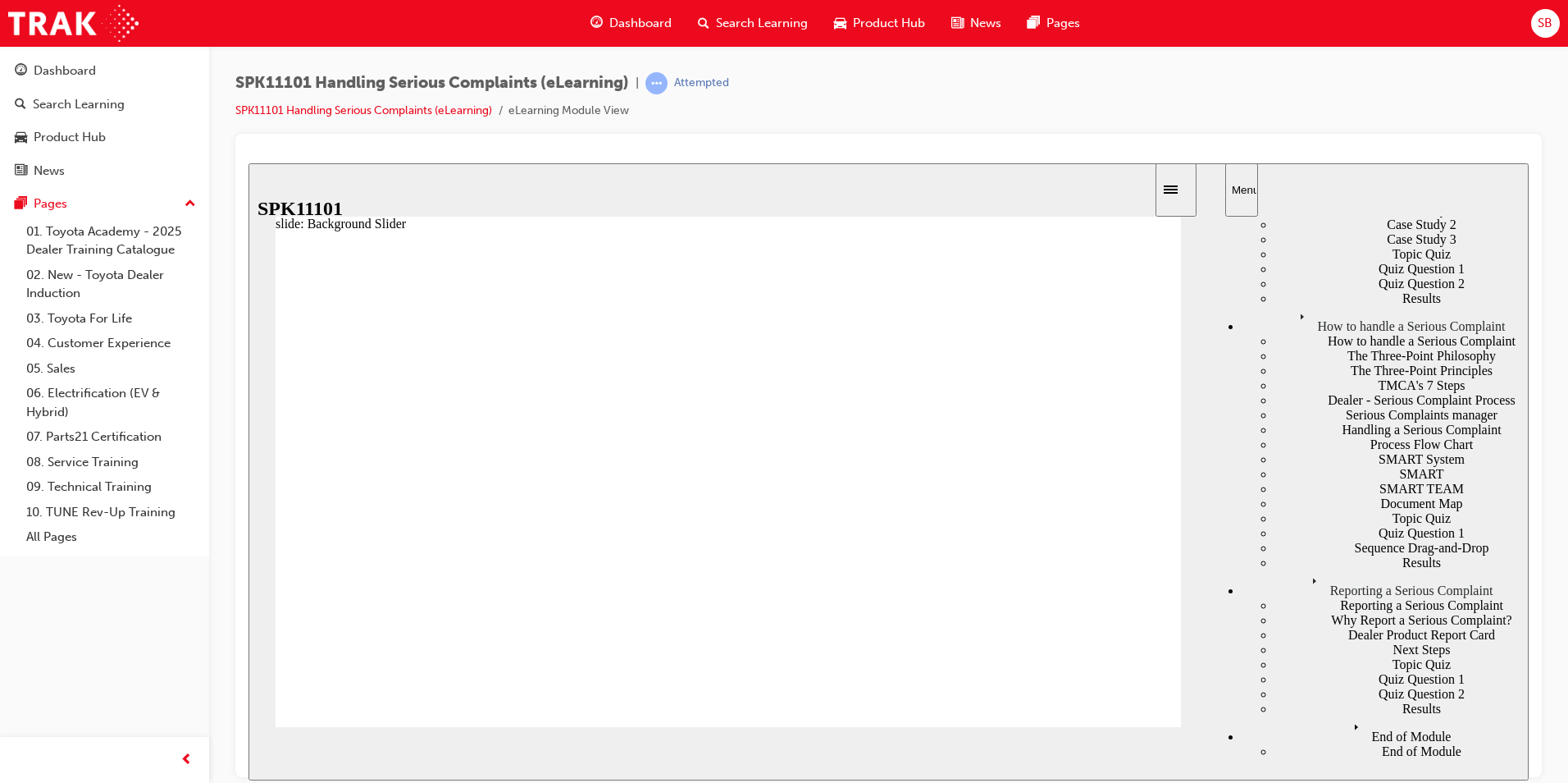
scroll to position [926, 0]
click at [1282, 612] on div "Why Report a Serious Complaint?" at bounding box center [1402, 619] width 254 height 14
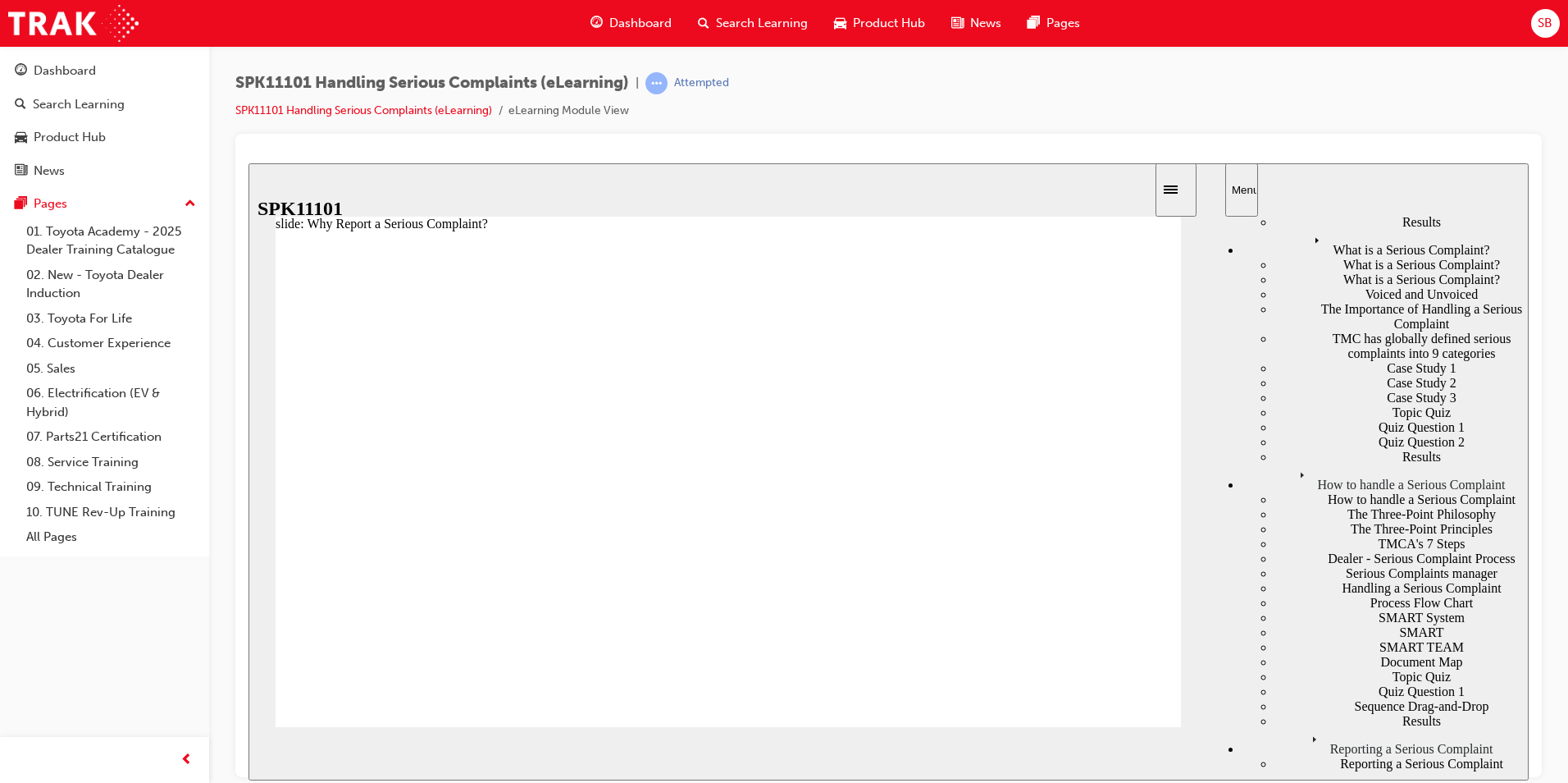
click at [1275, 756] on div "Reporting a Serious Complaint" at bounding box center [1402, 763] width 254 height 14
click at [1275, 713] on div "Results" at bounding box center [1402, 720] width 254 height 14
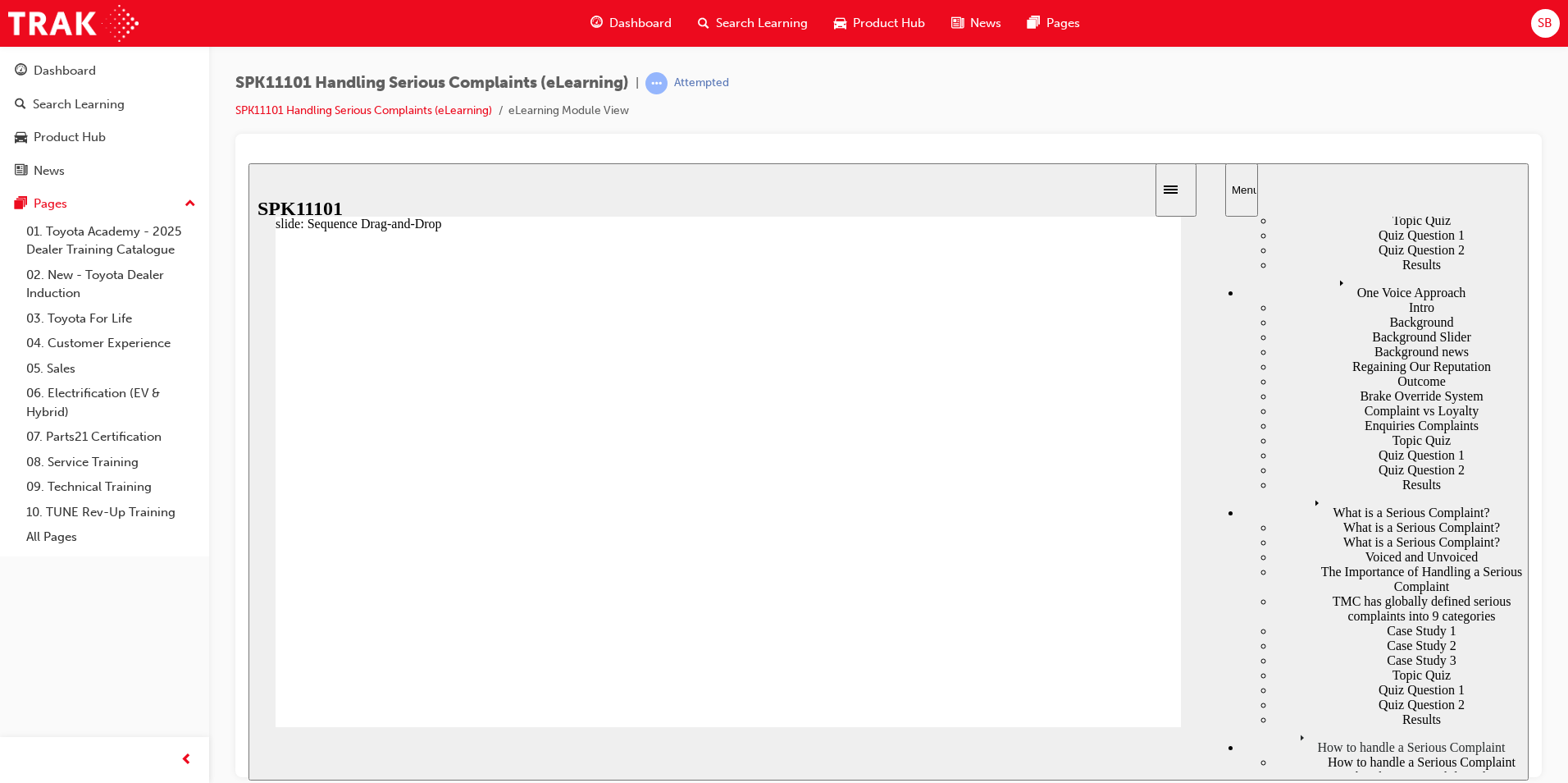
drag, startPoint x: 853, startPoint y: 417, endPoint x: 507, endPoint y: 426, distance: 346.1
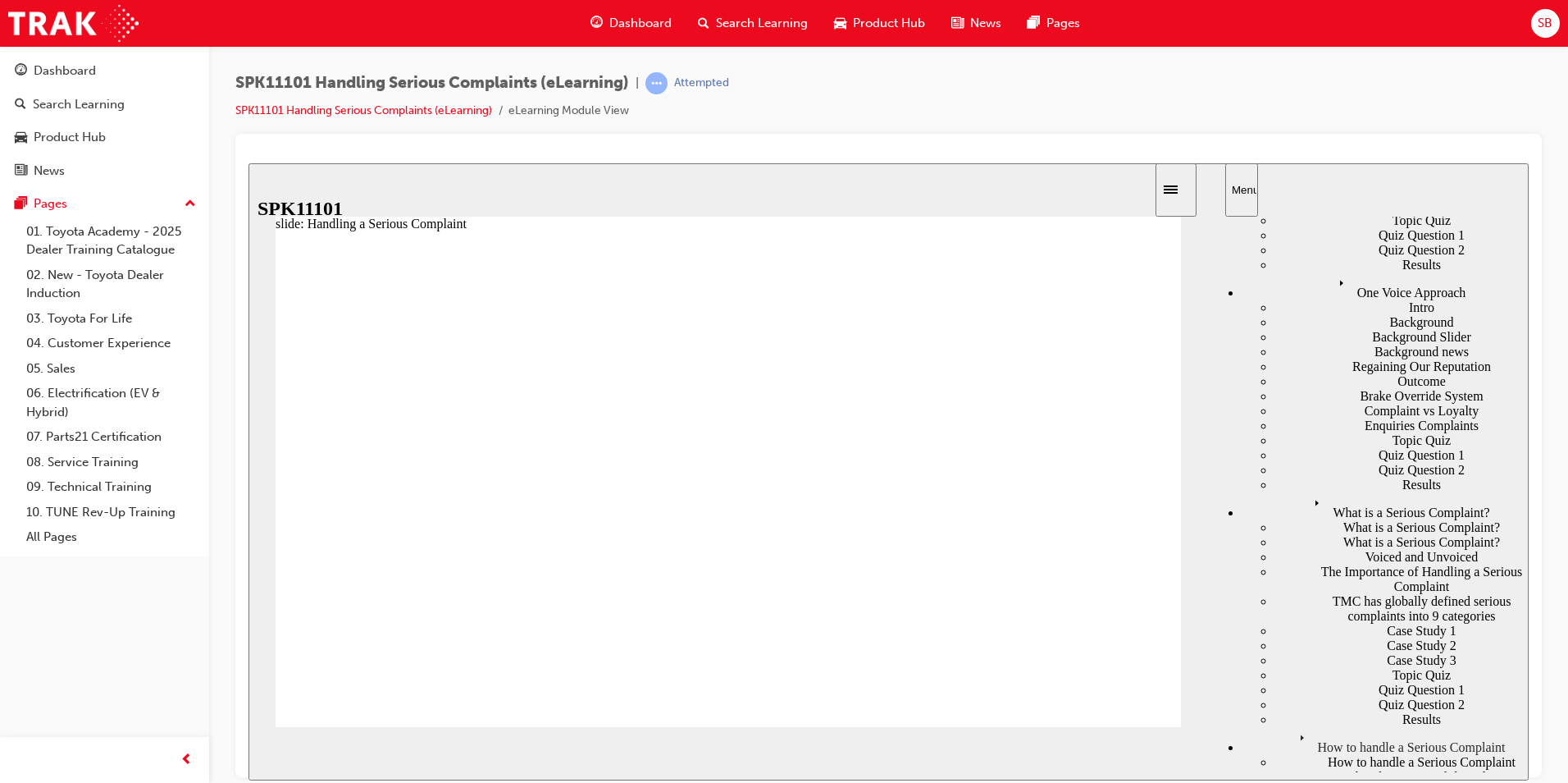
drag, startPoint x: 480, startPoint y: 414, endPoint x: 560, endPoint y: 422, distance: 80.4
drag, startPoint x: 578, startPoint y: 409, endPoint x: 666, endPoint y: 409, distance: 88.0
drag, startPoint x: 671, startPoint y: 407, endPoint x: 741, endPoint y: 413, distance: 70.3
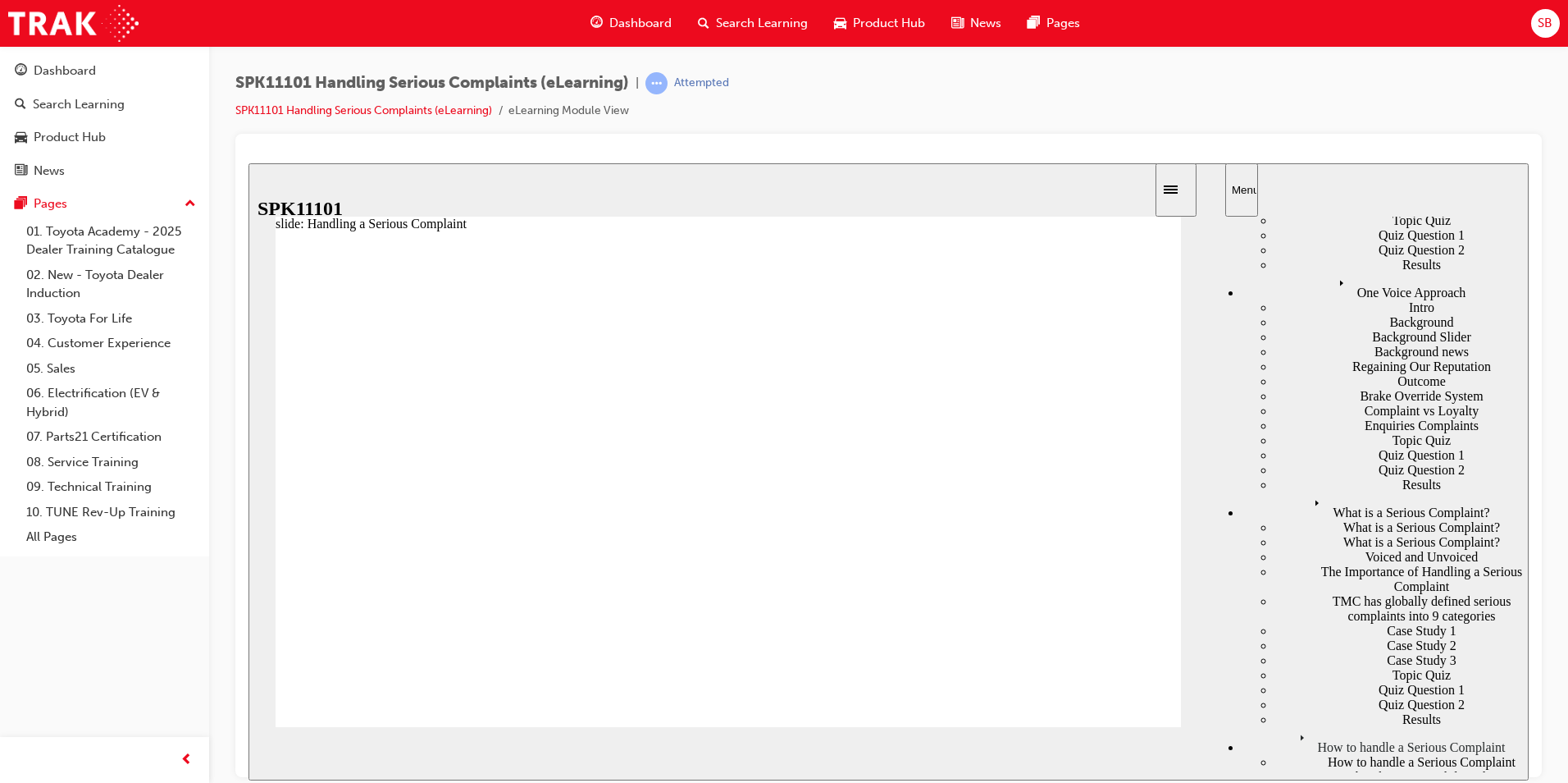
drag, startPoint x: 752, startPoint y: 412, endPoint x: 856, endPoint y: 415, distance: 104.0
drag, startPoint x: 856, startPoint y: 415, endPoint x: 910, endPoint y: 418, distance: 54.1
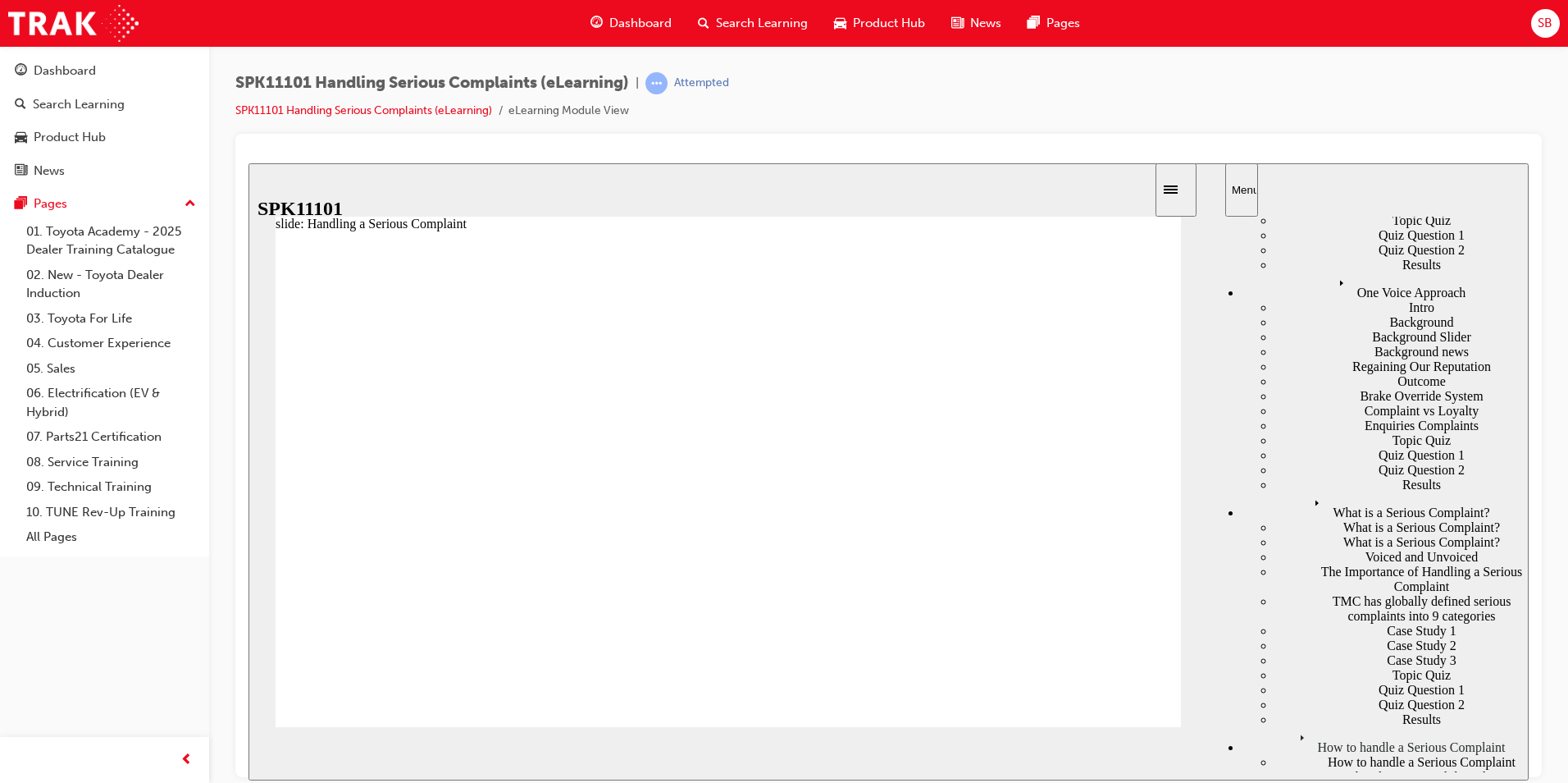
type input "7"
drag, startPoint x: 942, startPoint y: 415, endPoint x: 1049, endPoint y: 415, distance: 107.0
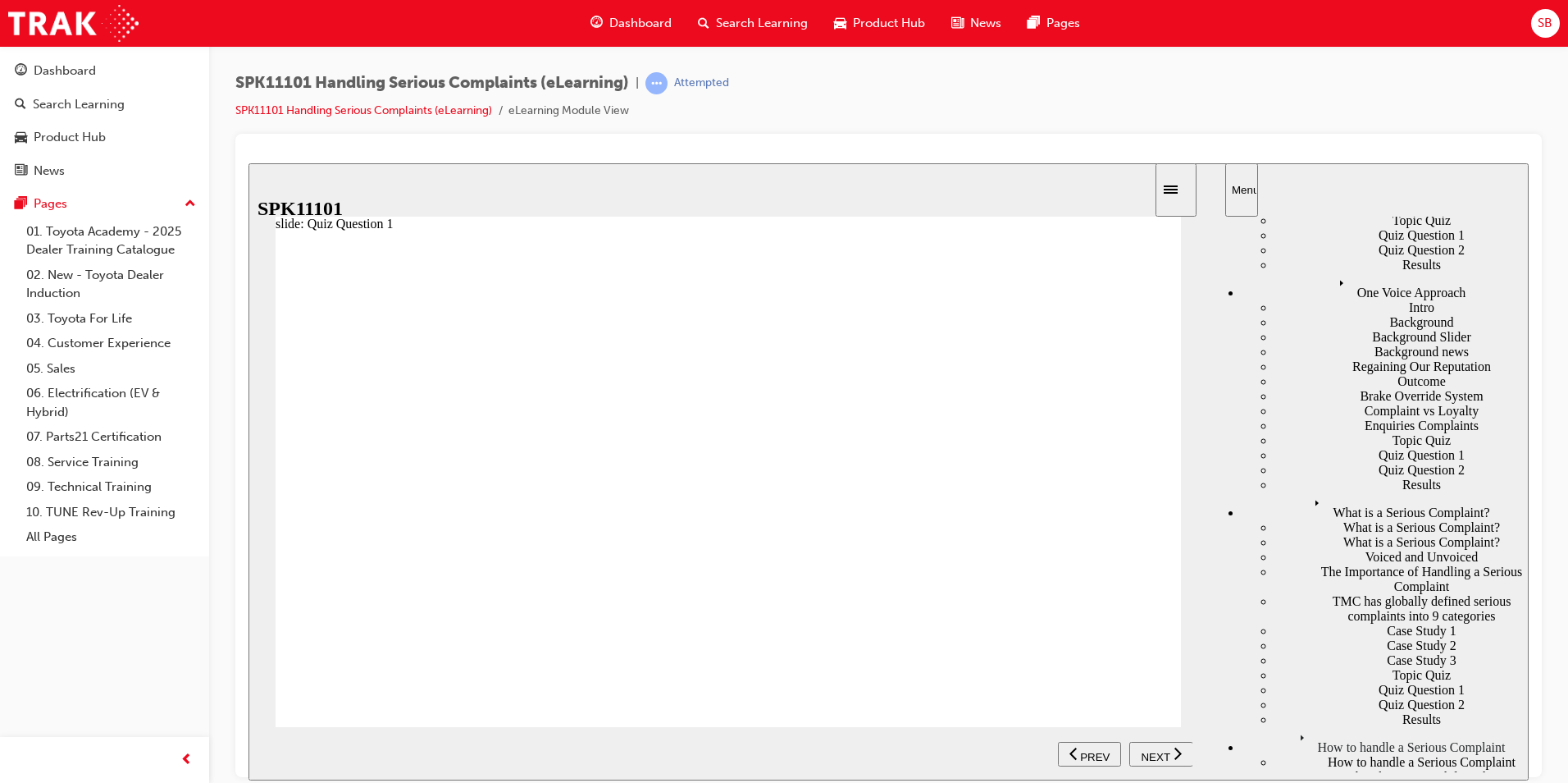
drag, startPoint x: 445, startPoint y: 570, endPoint x: 464, endPoint y: 623, distance: 56.3
drag, startPoint x: 422, startPoint y: 560, endPoint x: 517, endPoint y: 560, distance: 95.0
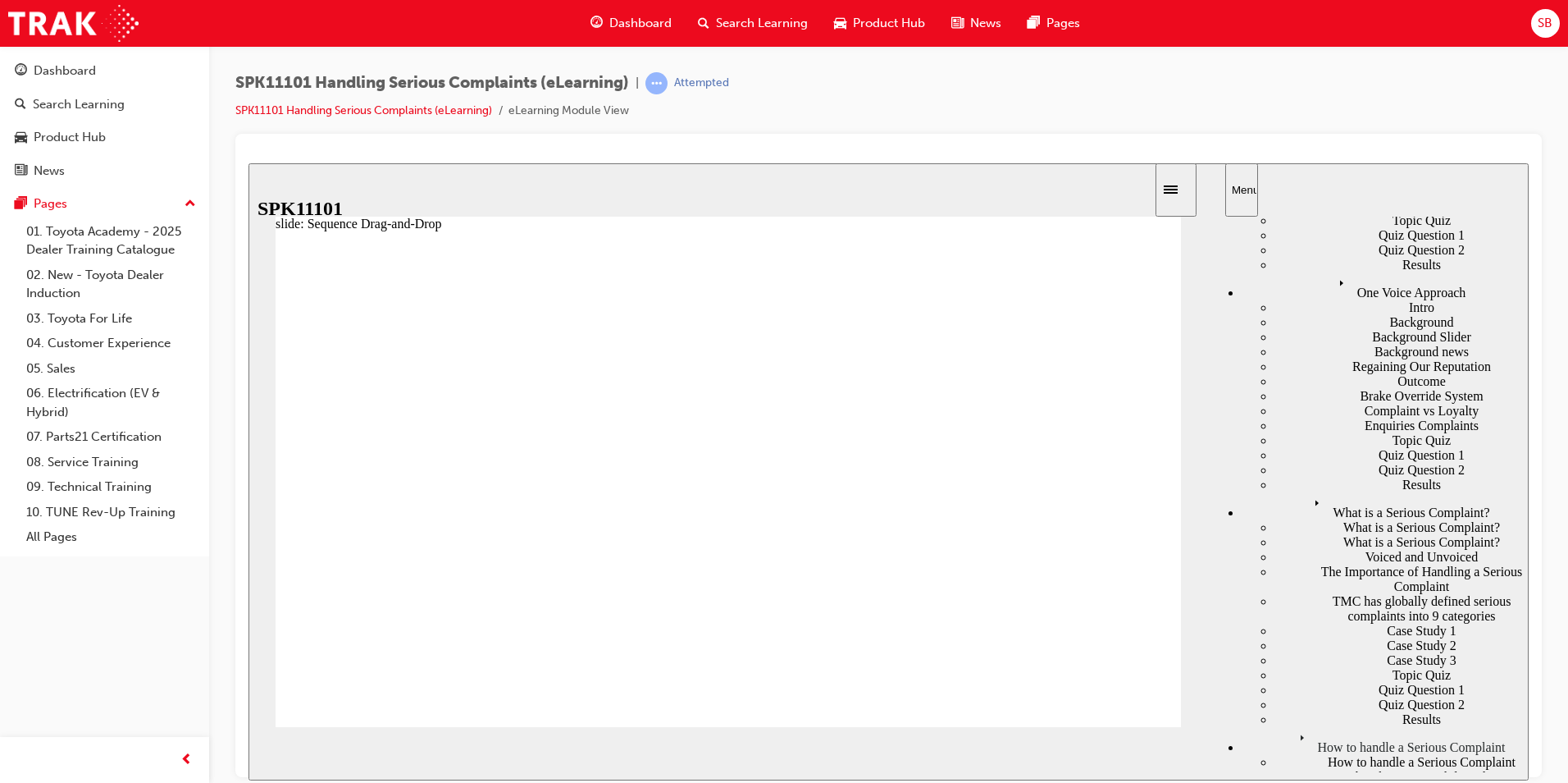
drag, startPoint x: 439, startPoint y: 563, endPoint x: 419, endPoint y: 648, distance: 87.3
drag, startPoint x: 440, startPoint y: 603, endPoint x: 452, endPoint y: 651, distance: 49.5
drag, startPoint x: 449, startPoint y: 563, endPoint x: 438, endPoint y: 617, distance: 55.1
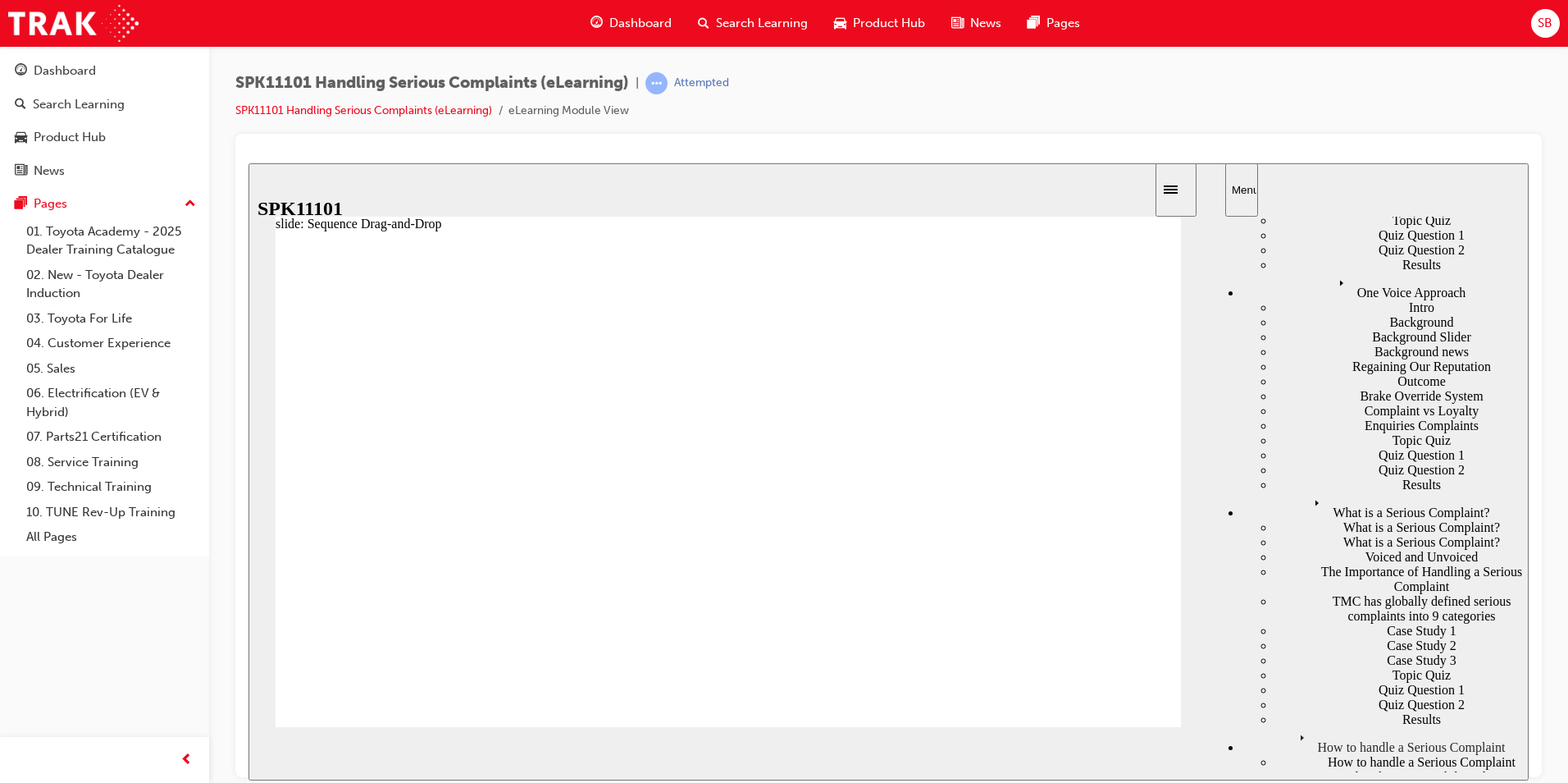
drag, startPoint x: 455, startPoint y: 560, endPoint x: 467, endPoint y: 523, distance: 38.9
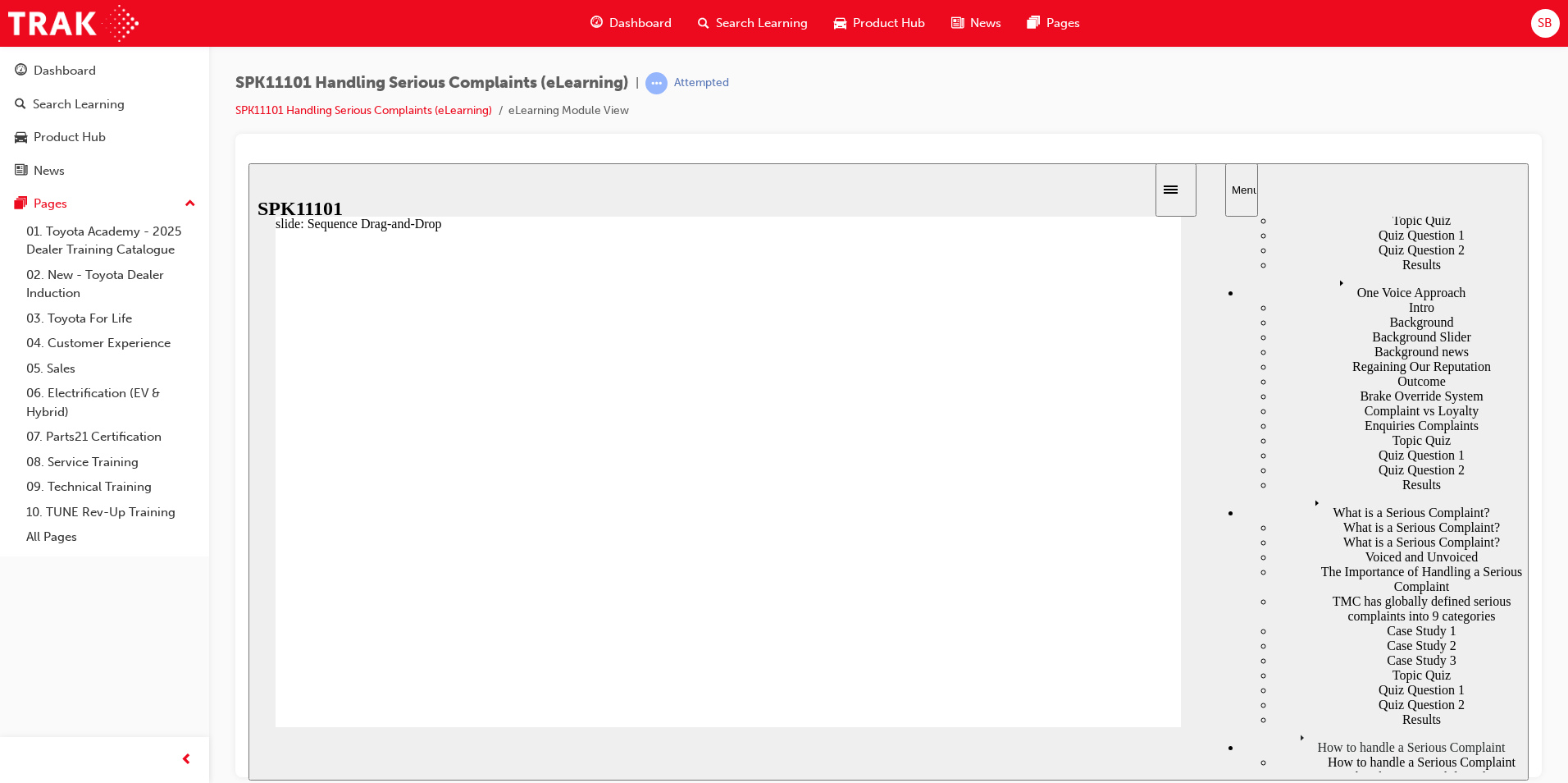
drag, startPoint x: 447, startPoint y: 567, endPoint x: 450, endPoint y: 525, distance: 42.1
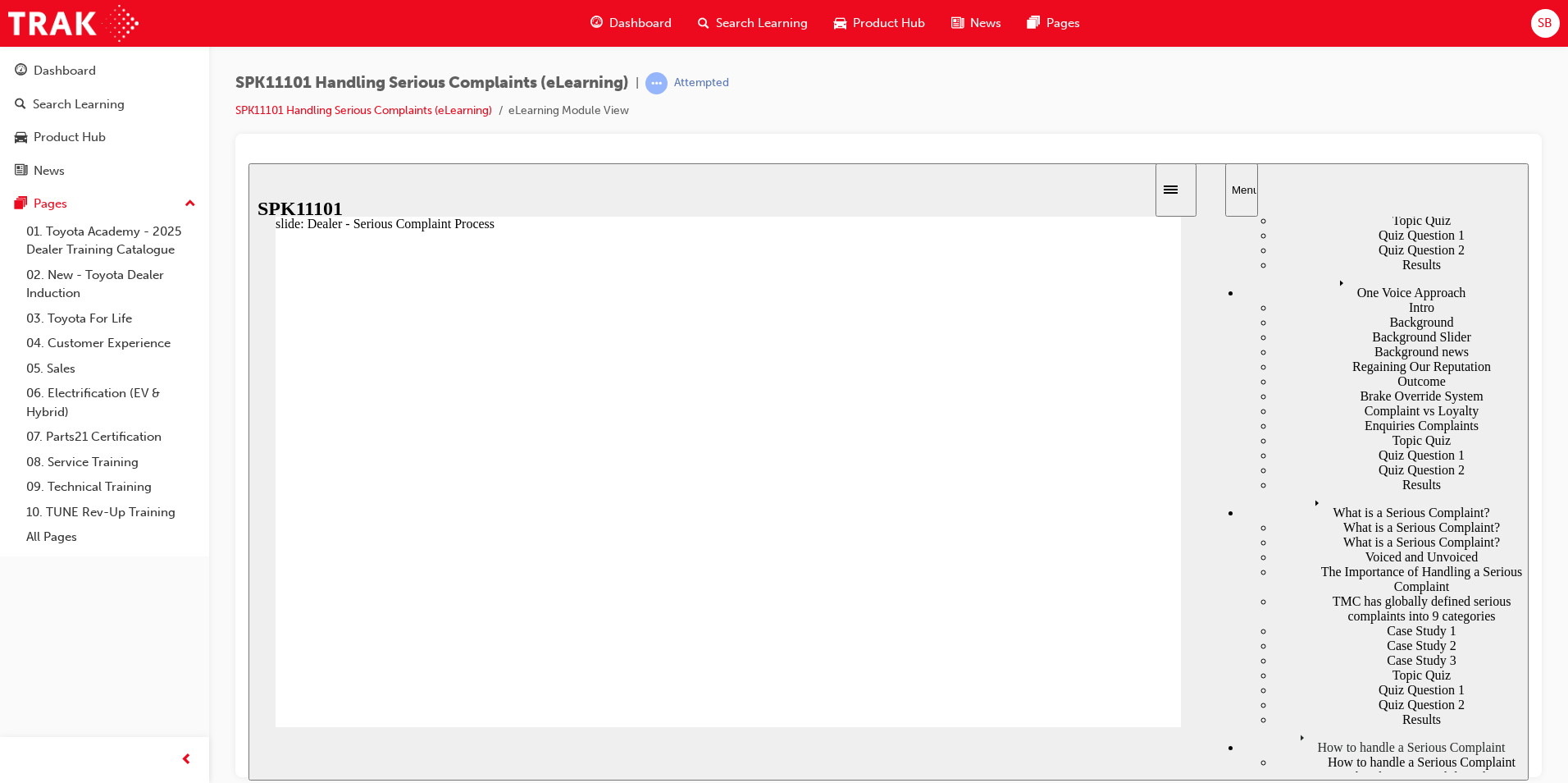
drag, startPoint x: 455, startPoint y: 571, endPoint x: 455, endPoint y: 535, distance: 36.0
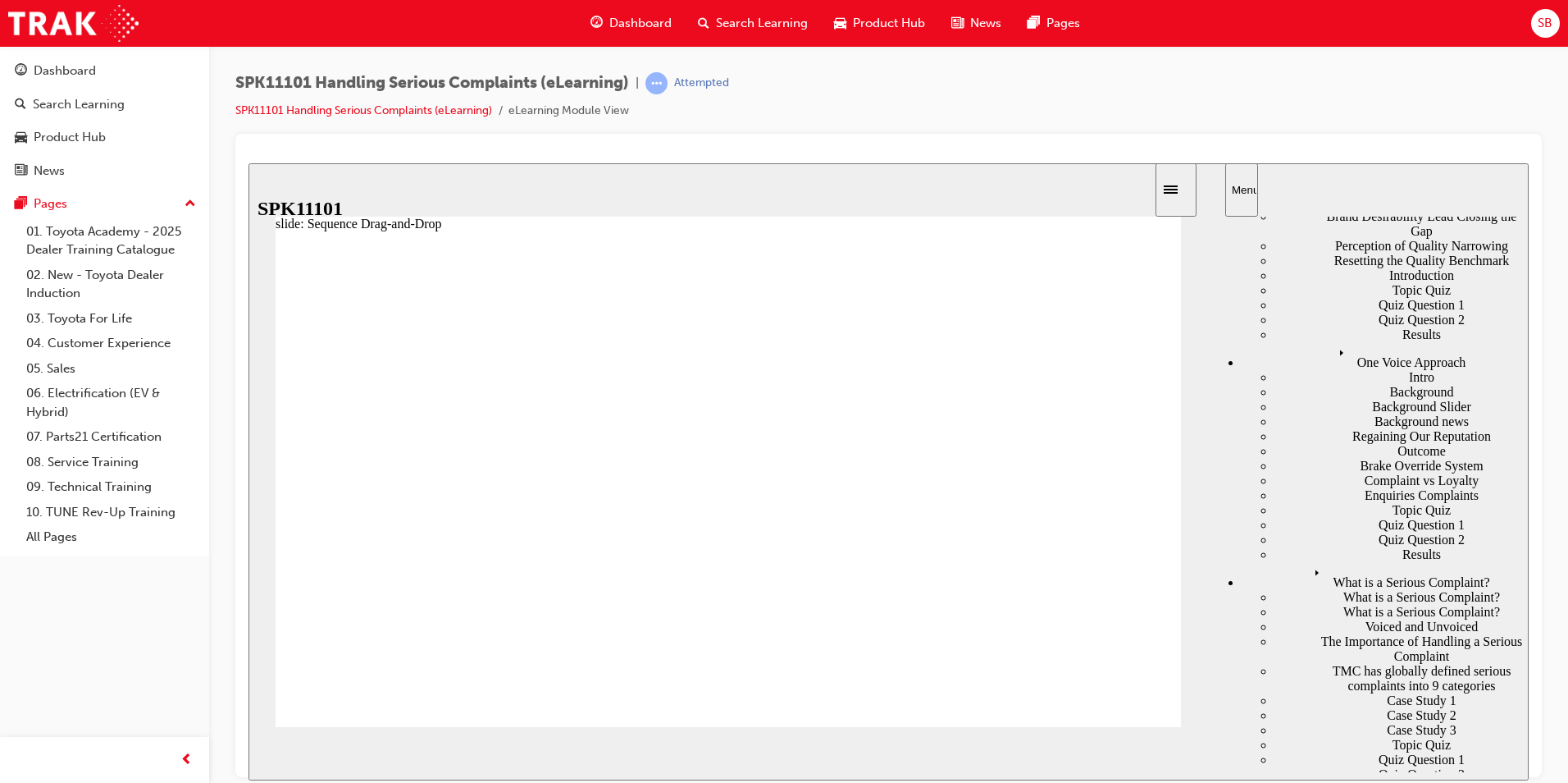
scroll to position [234, 0]
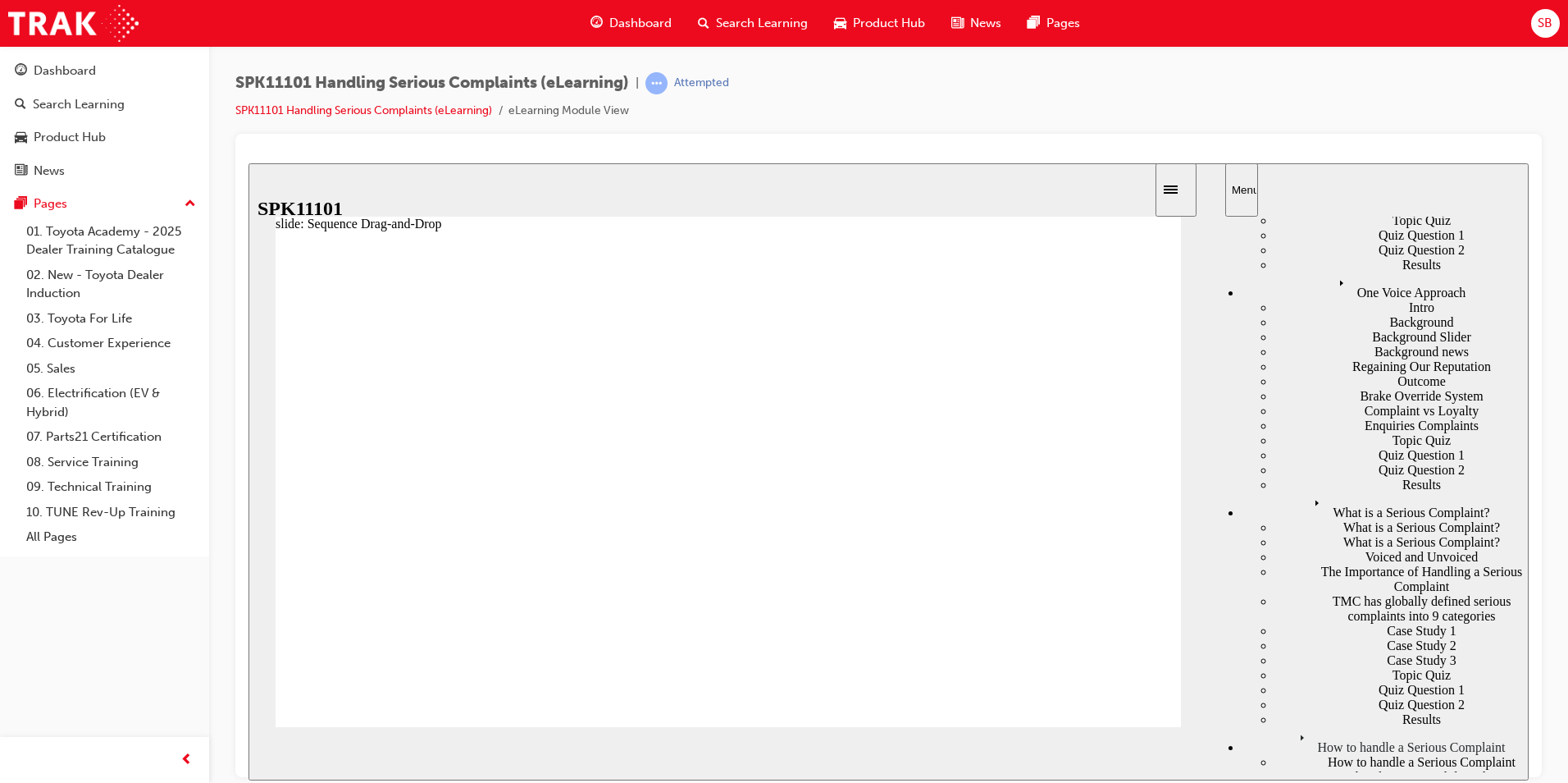
drag, startPoint x: 1516, startPoint y: 527, endPoint x: 1777, endPoint y: 756, distance: 347.2
click at [1529, 593] on html "slide: Sequence Drag-and-Drop Rectangle 1 1. 2. 3. 4. 5. 6. Complaint Dealer Re…" at bounding box center [889, 471] width 1281 height 617
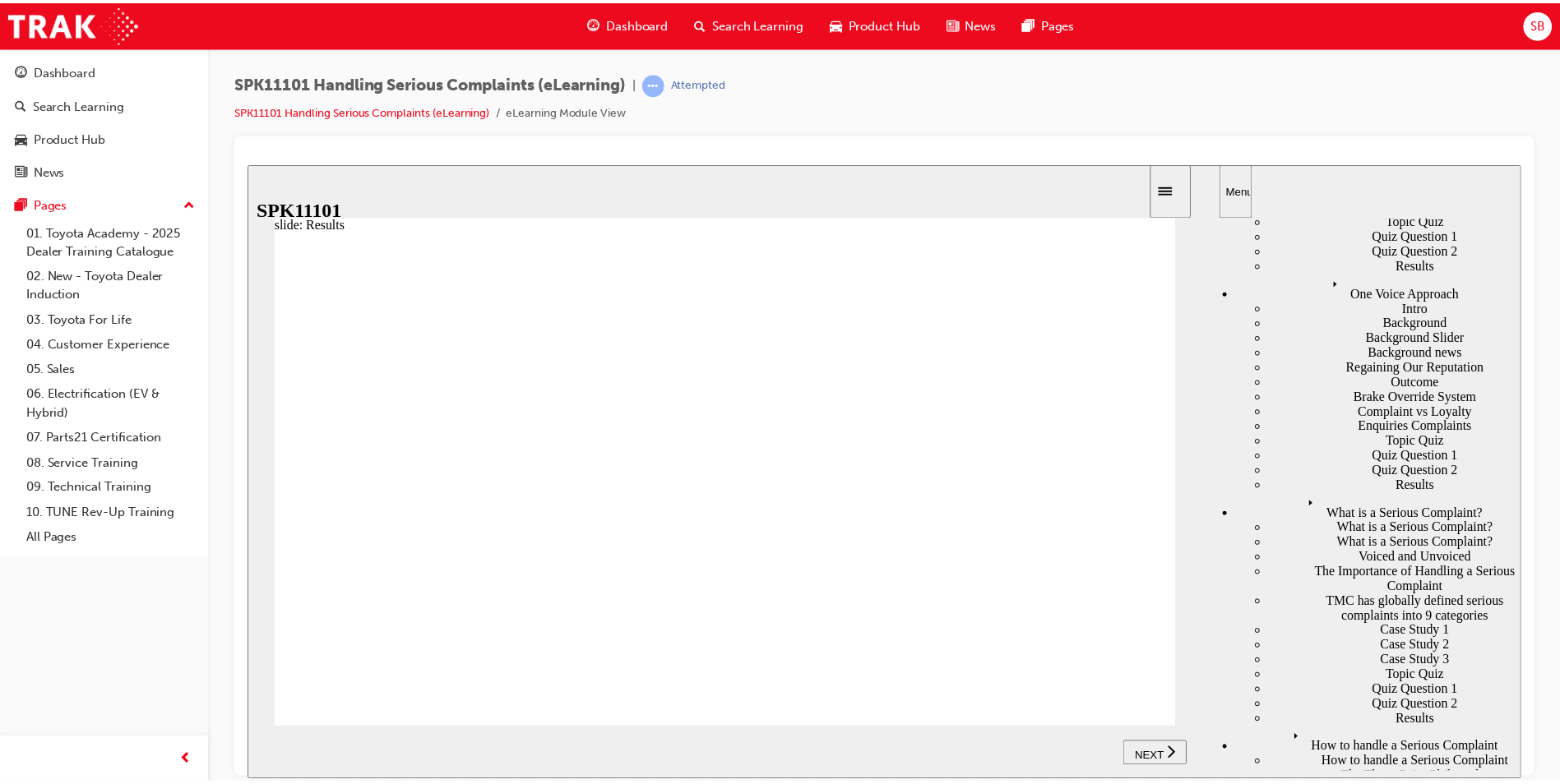
scroll to position [0, 0]
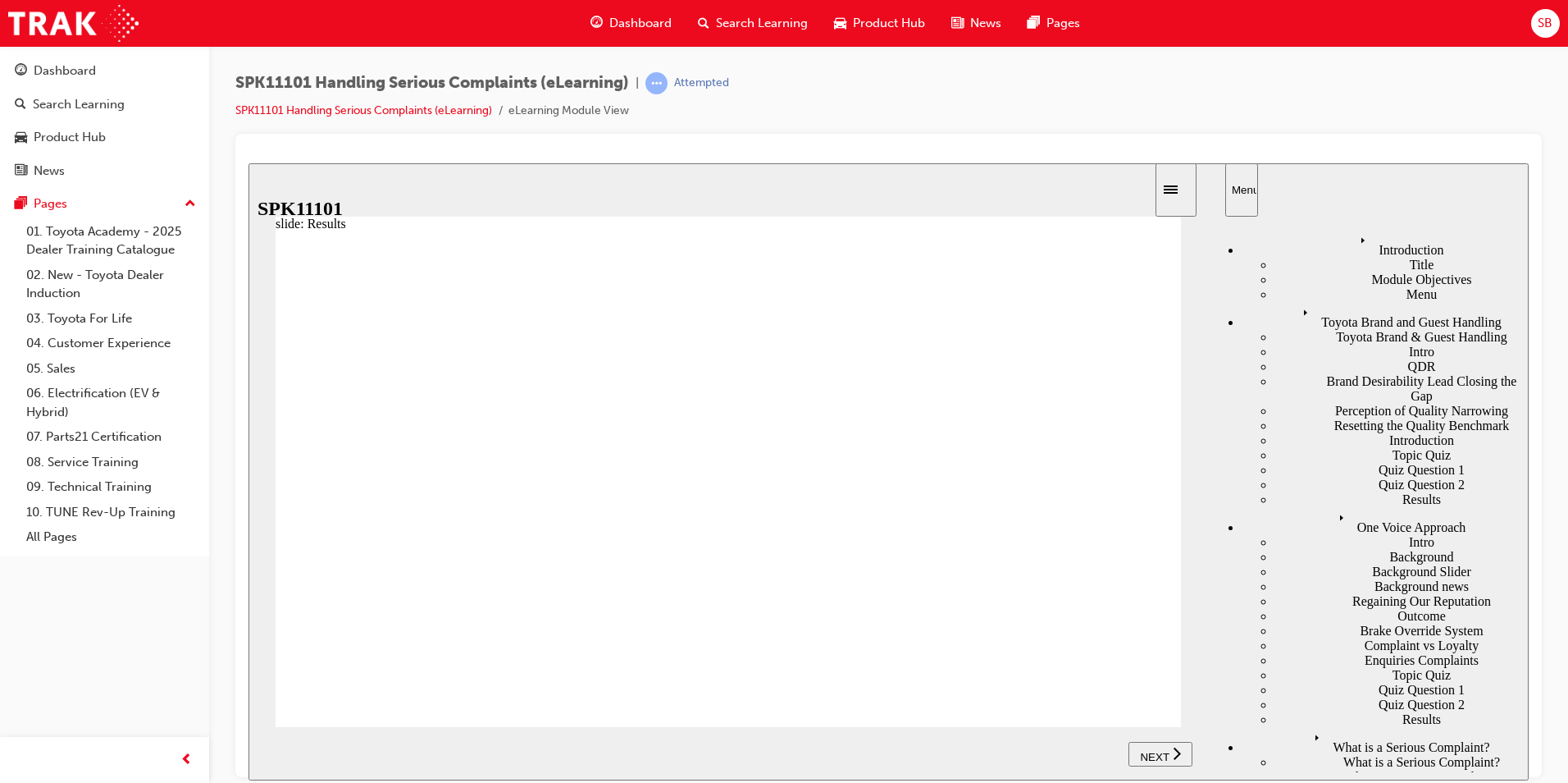
click at [93, 106] on div "Search Learning" at bounding box center [79, 105] width 92 height 19
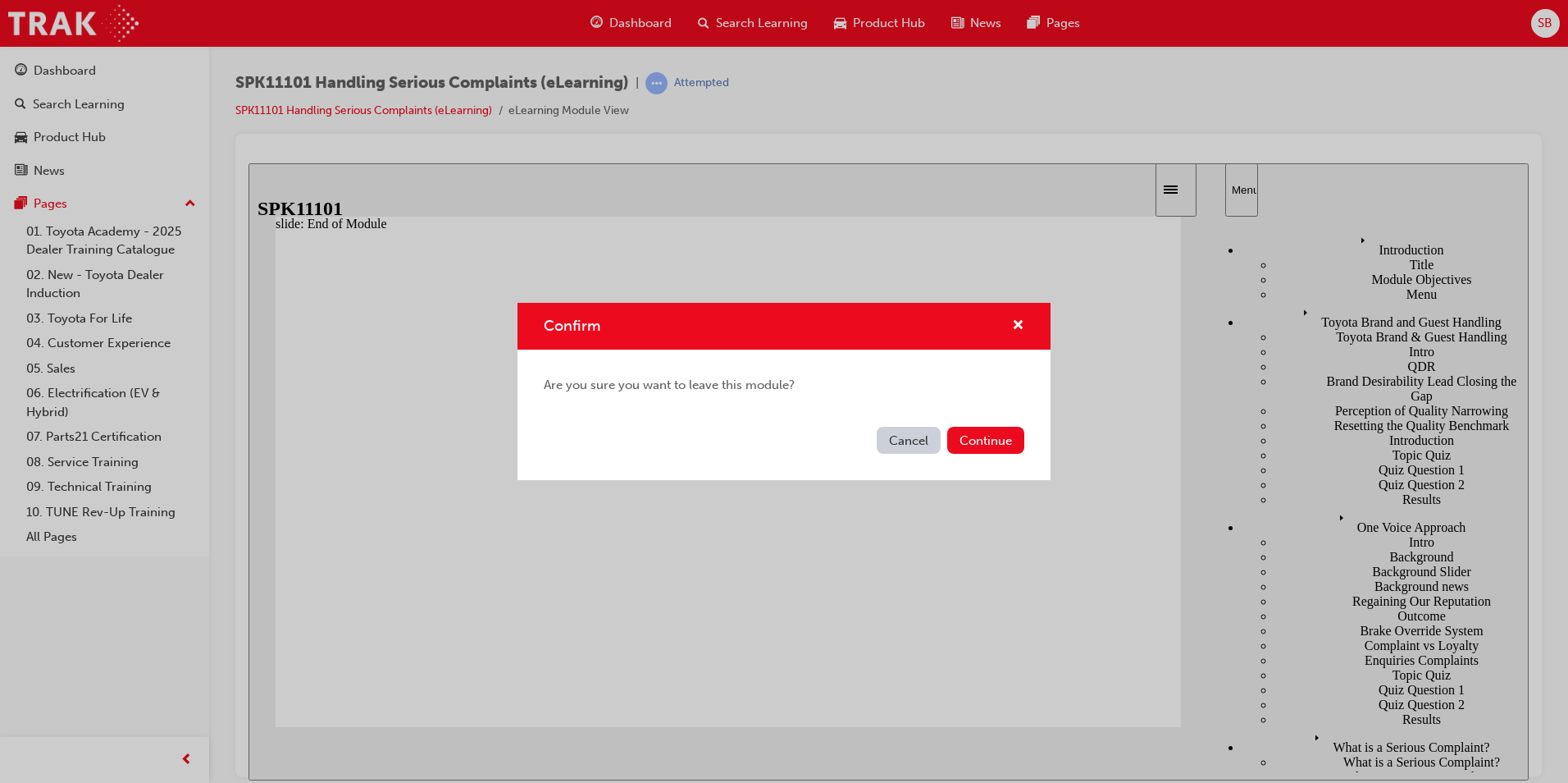
click at [908, 436] on button "Cancel" at bounding box center [908, 440] width 64 height 27
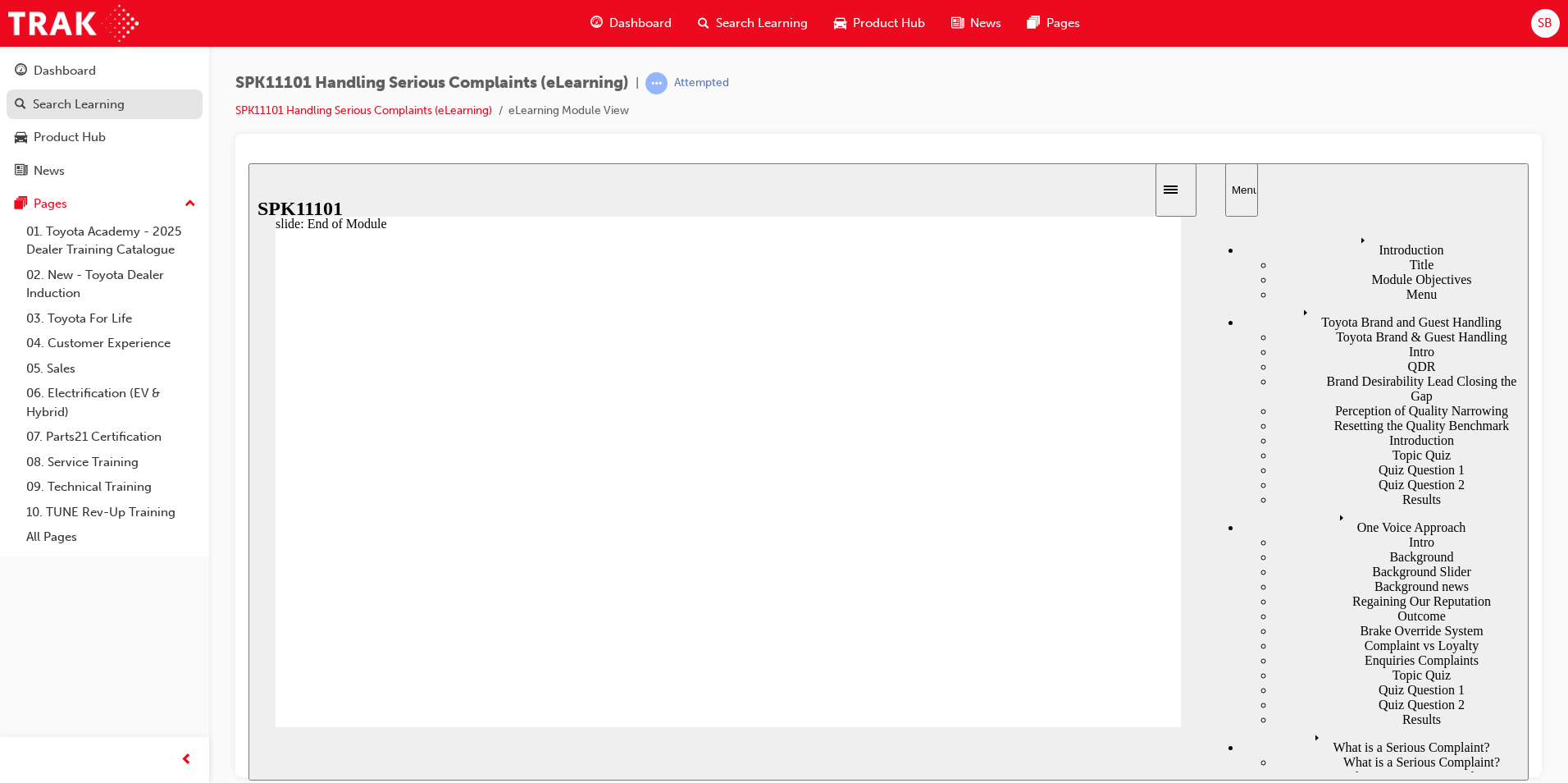
click at [73, 109] on div "Search Learning" at bounding box center [79, 105] width 92 height 19
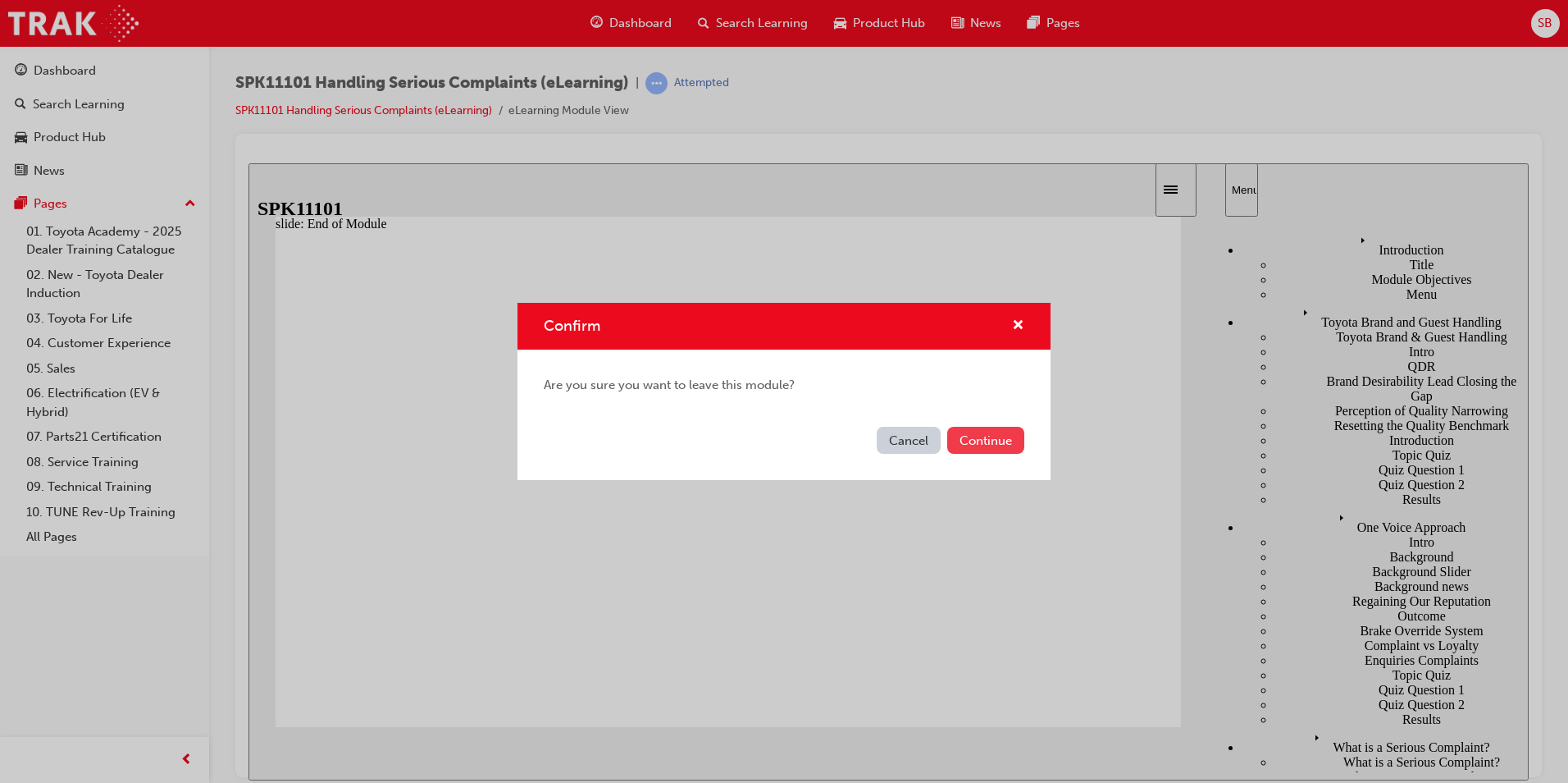
click at [994, 436] on button "Continue" at bounding box center [986, 440] width 77 height 27
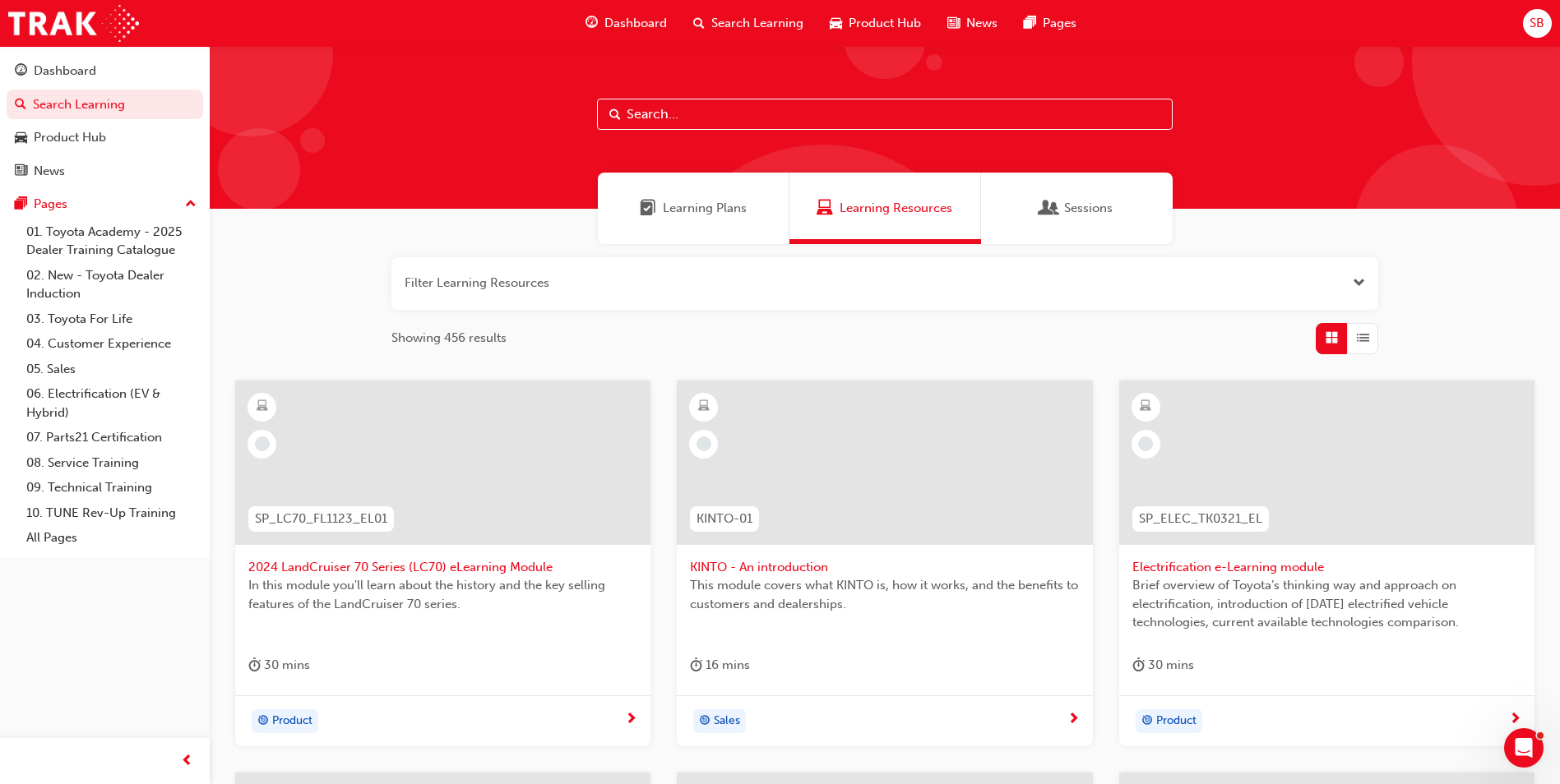
click at [692, 206] on span "Learning Plans" at bounding box center [704, 209] width 84 height 19
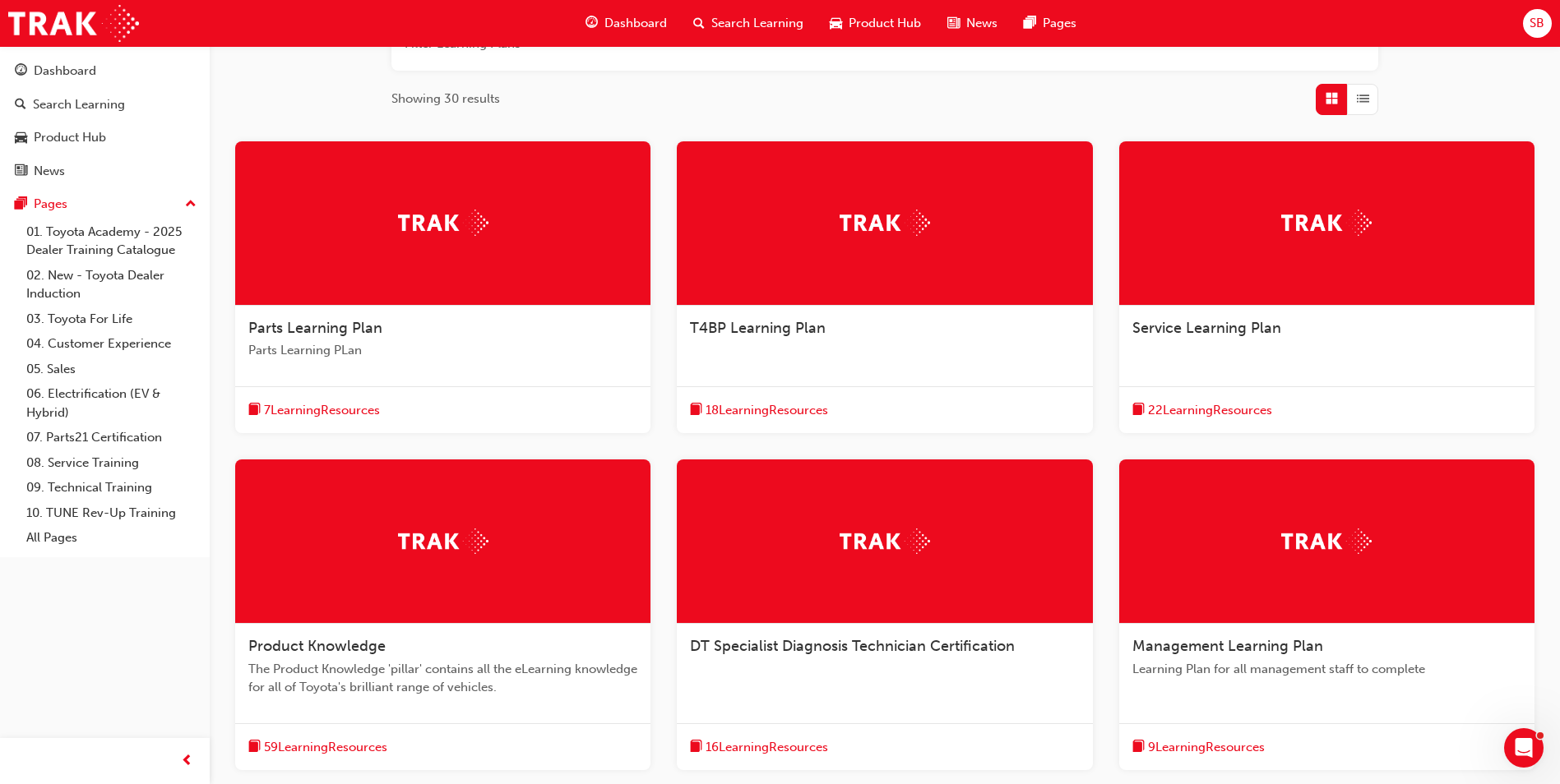
scroll to position [329, 0]
